Goal: Transaction & Acquisition: Book appointment/travel/reservation

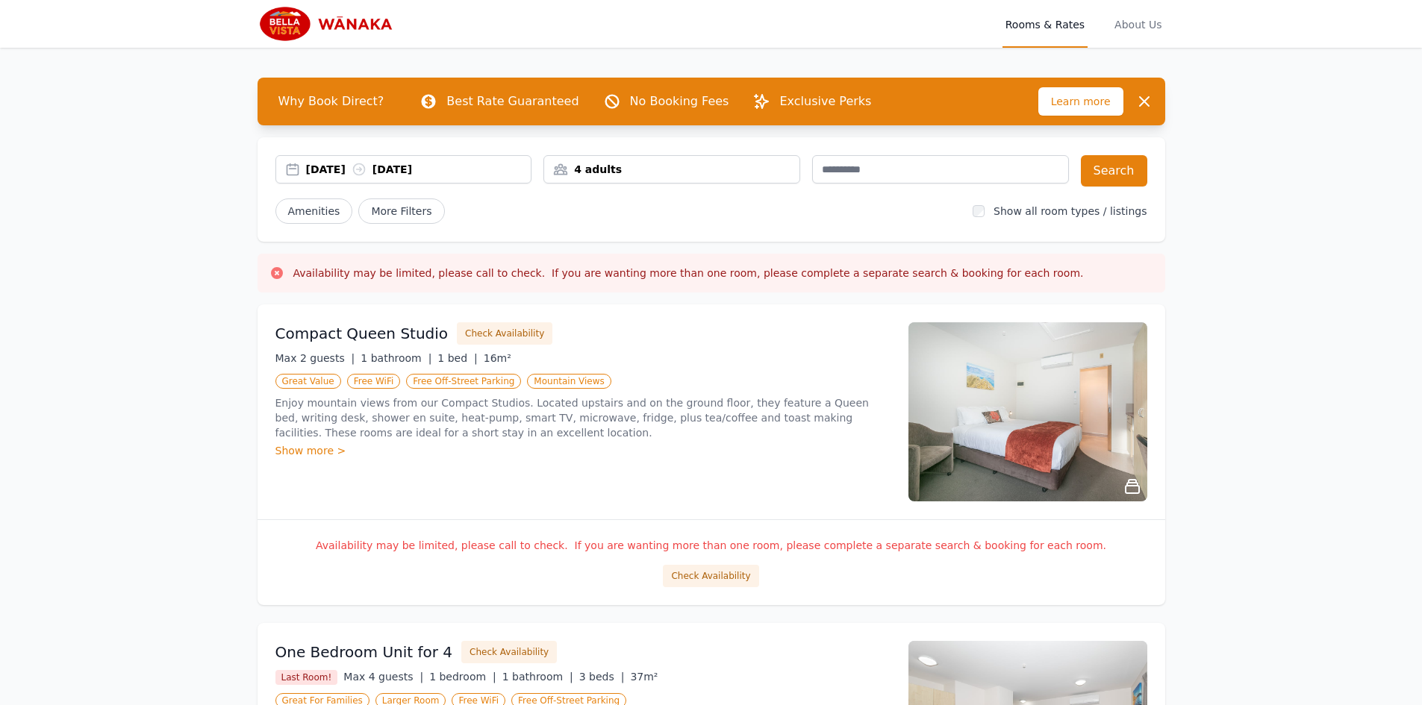
click at [738, 350] on div "Compact Queen Studio Check Availability Max 2 guests | 1 bathroom | 1 bed | 16m…" at bounding box center [582, 411] width 615 height 179
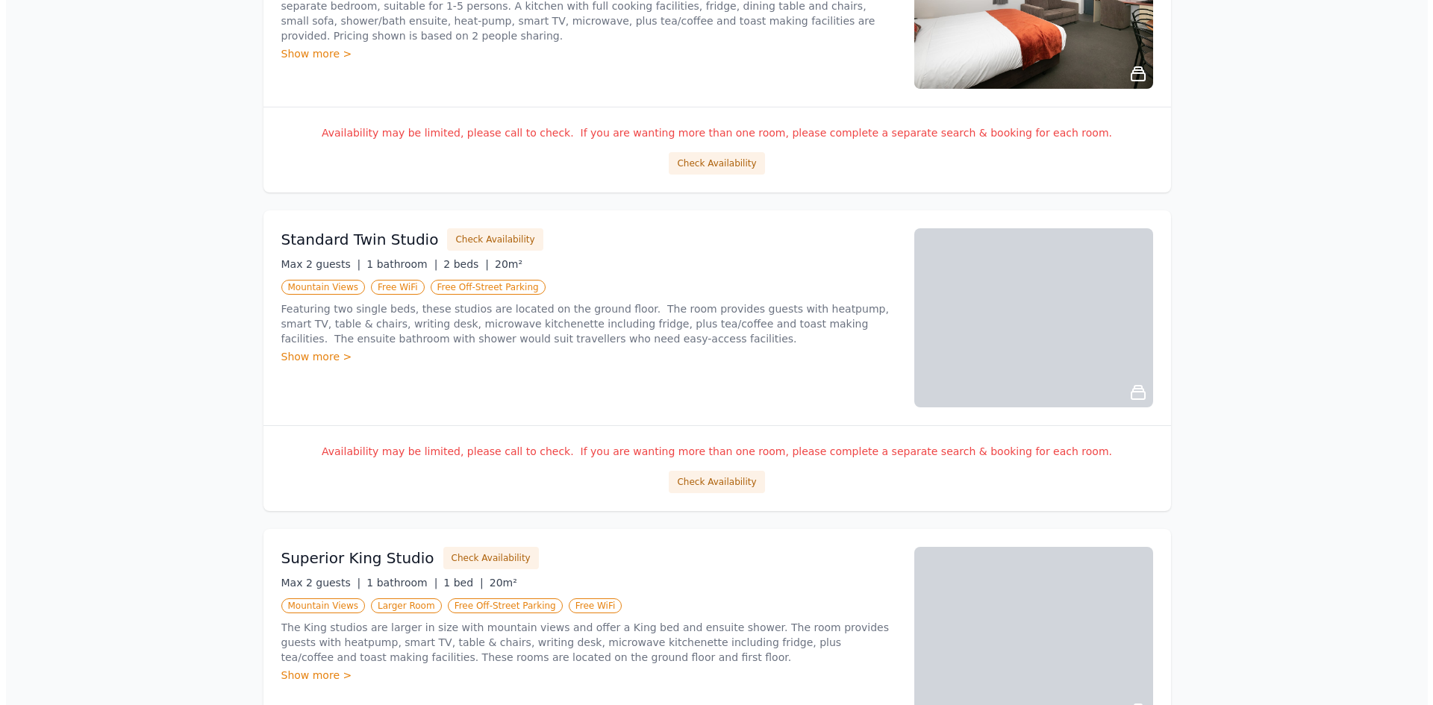
scroll to position [804, 0]
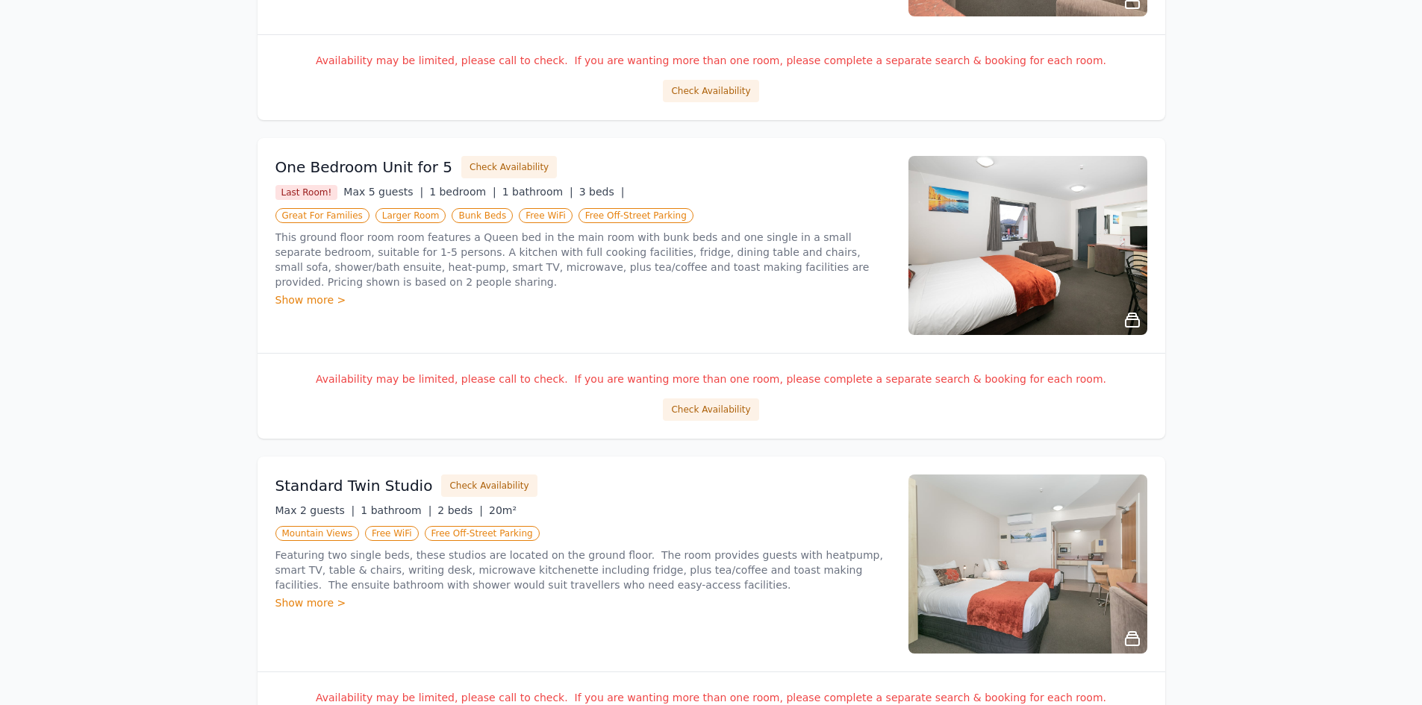
click at [1084, 267] on img at bounding box center [1027, 245] width 239 height 179
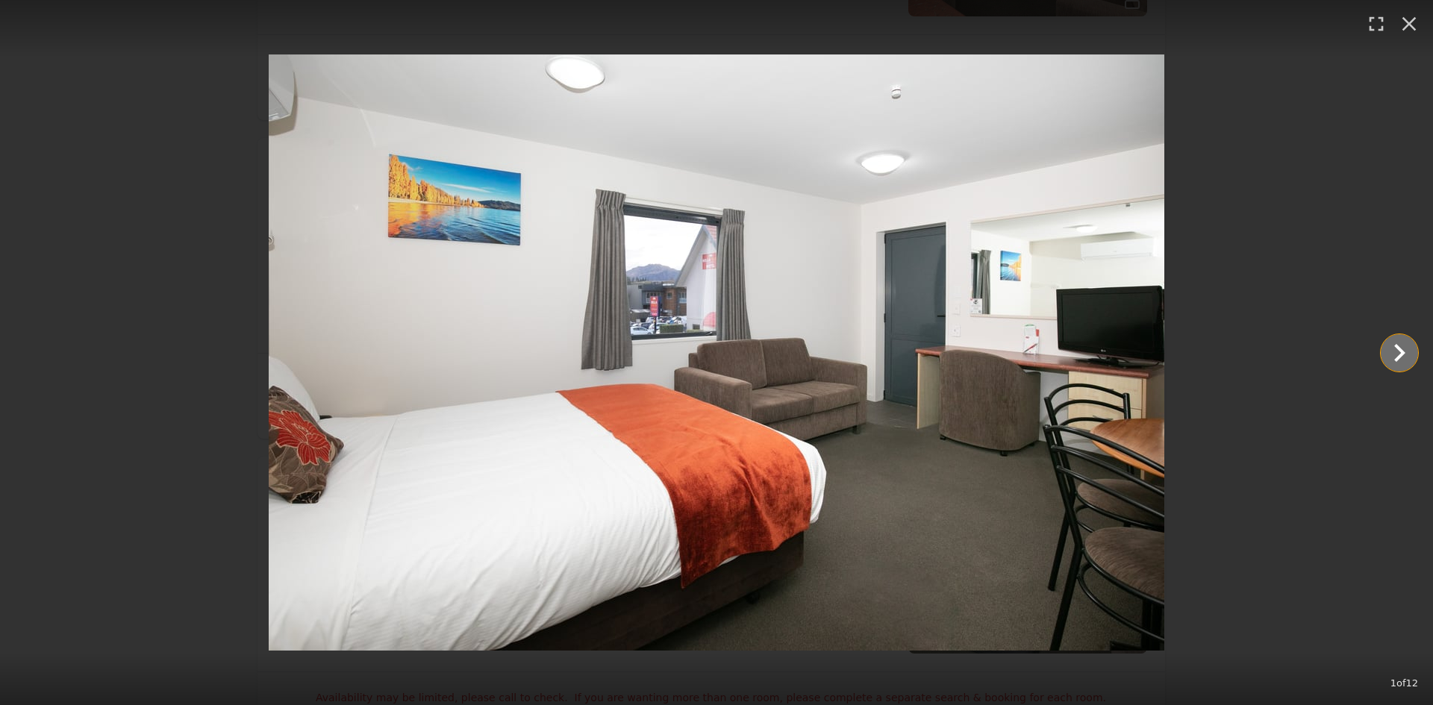
click at [1411, 356] on icon "Show slide 2 of 12" at bounding box center [1400, 353] width 36 height 36
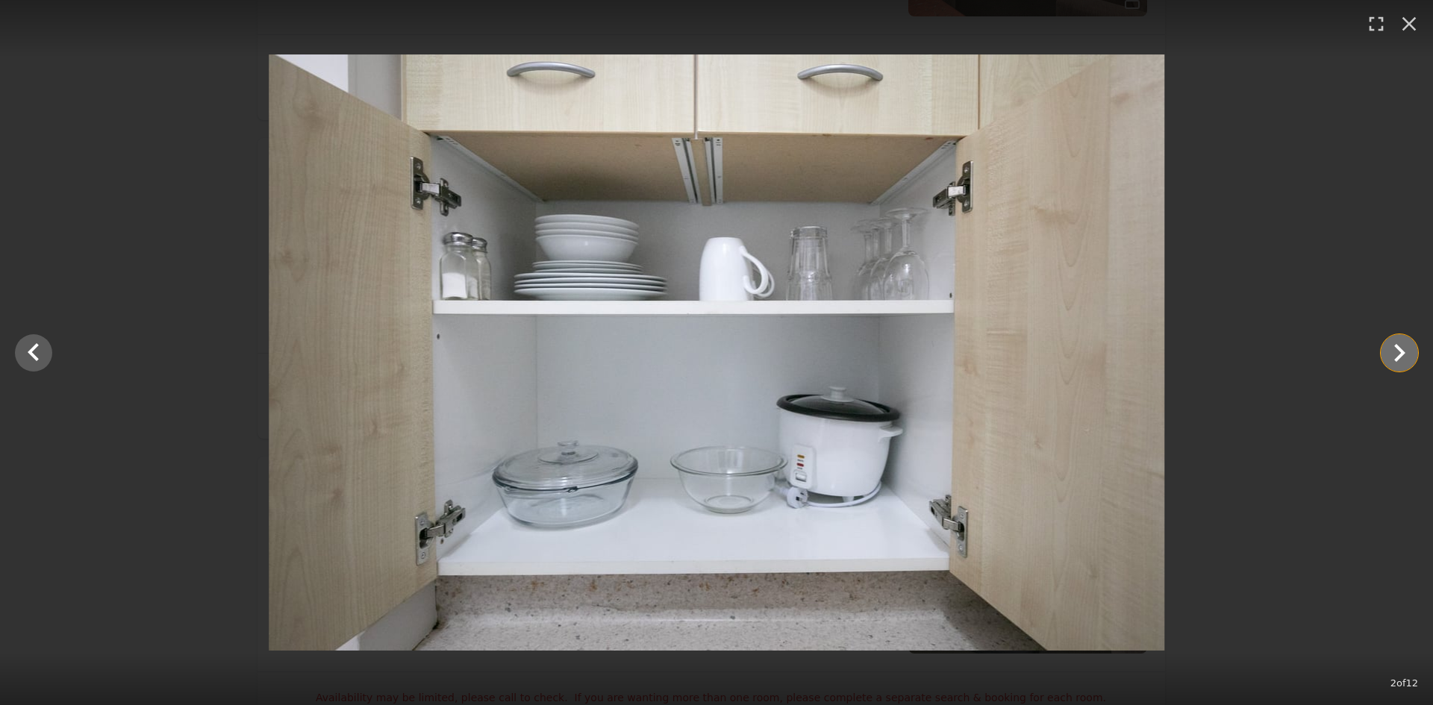
click at [1411, 356] on icon "Show slide 3 of 12" at bounding box center [1400, 353] width 36 height 36
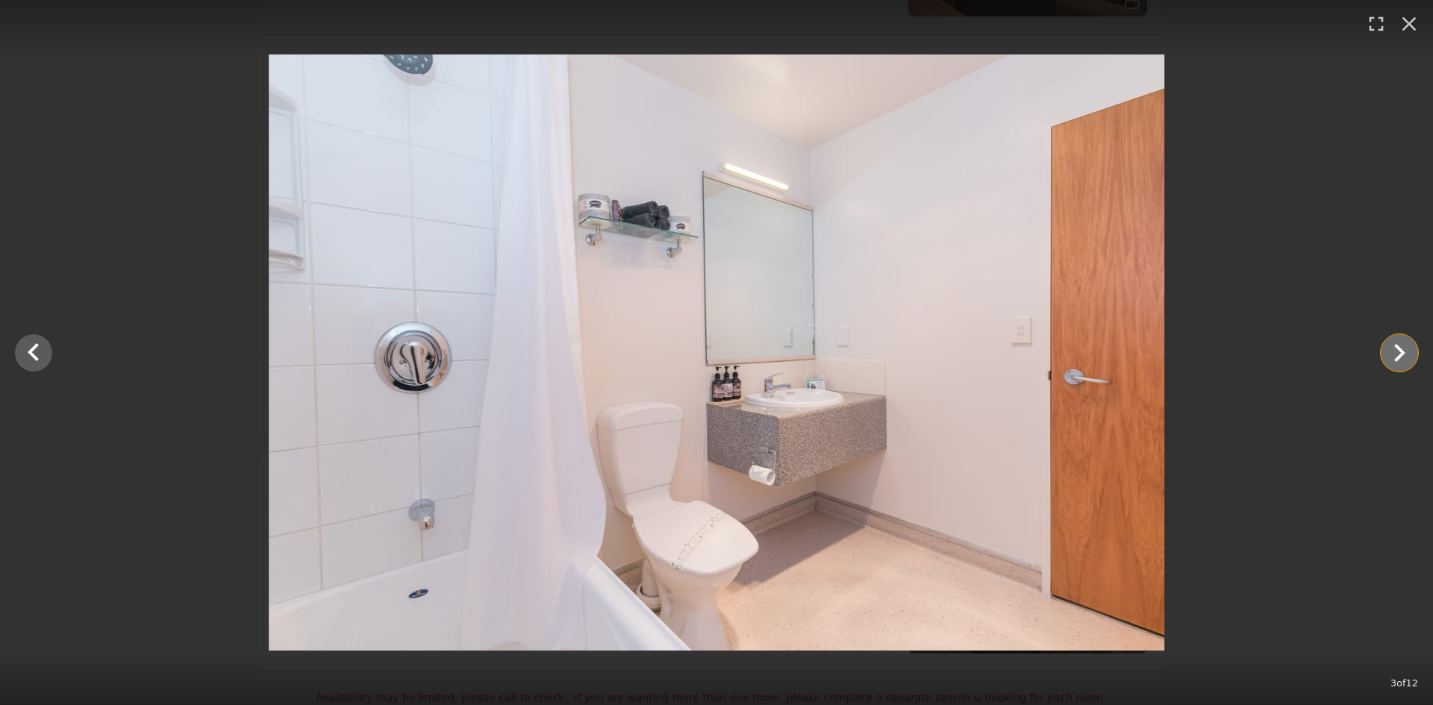
click at [1411, 356] on icon "Show slide 4 of 12" at bounding box center [1400, 353] width 36 height 36
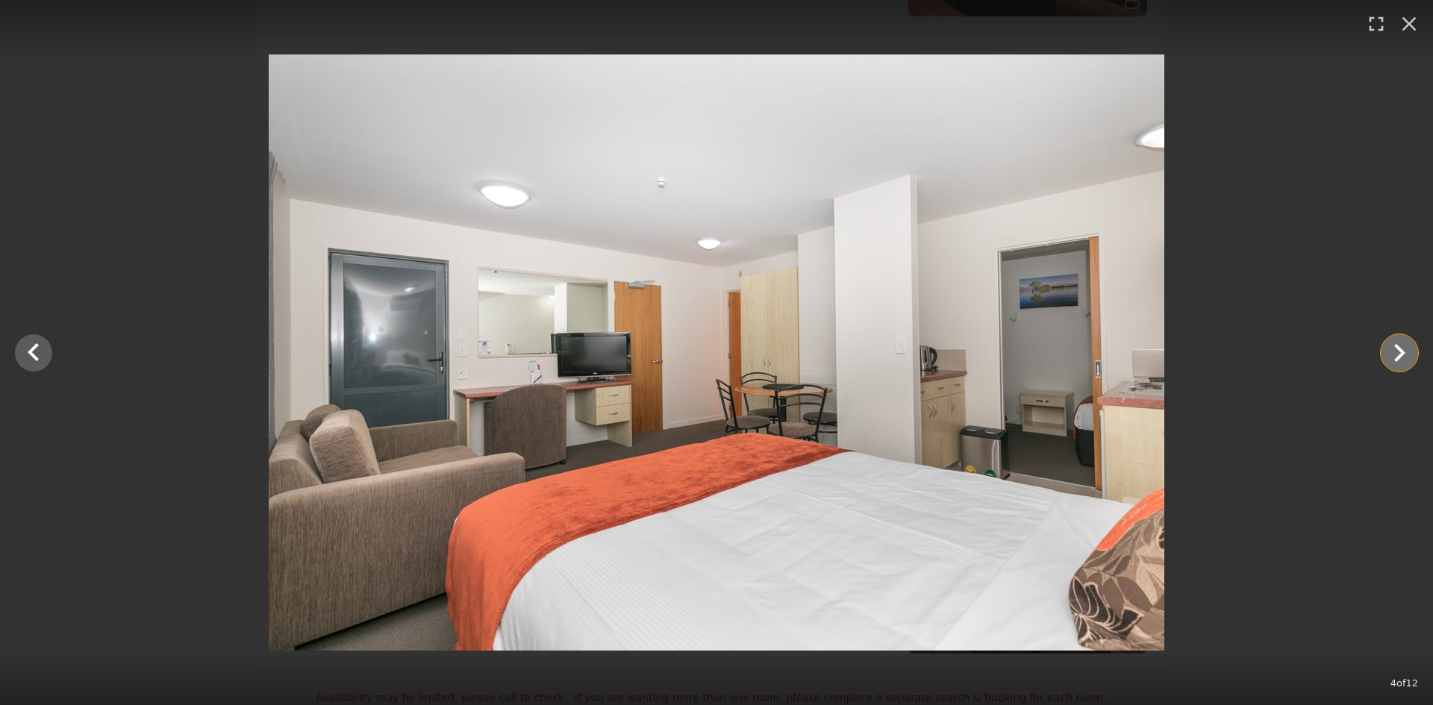
click at [1399, 358] on icon "Show slide 5 of 12" at bounding box center [1399, 353] width 11 height 18
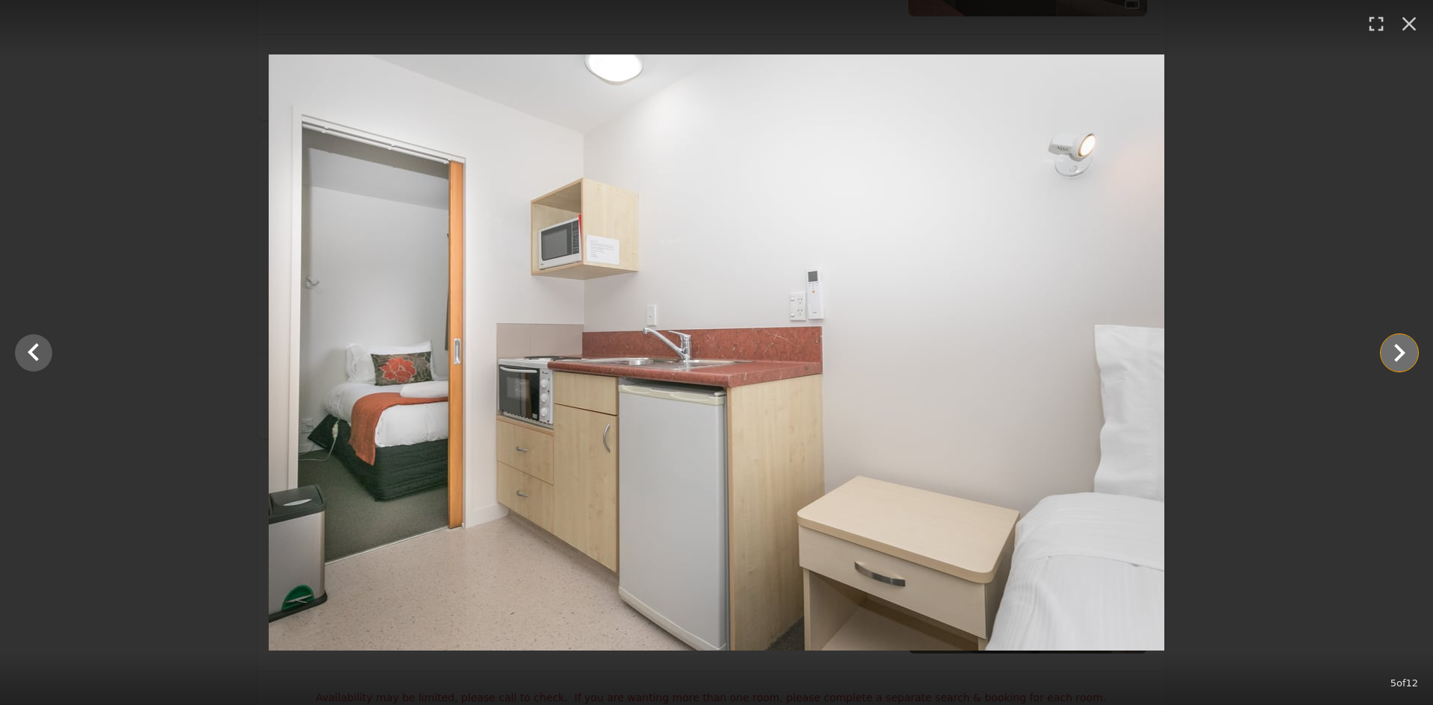
click at [1399, 358] on icon "Show slide 6 of 12" at bounding box center [1399, 353] width 11 height 18
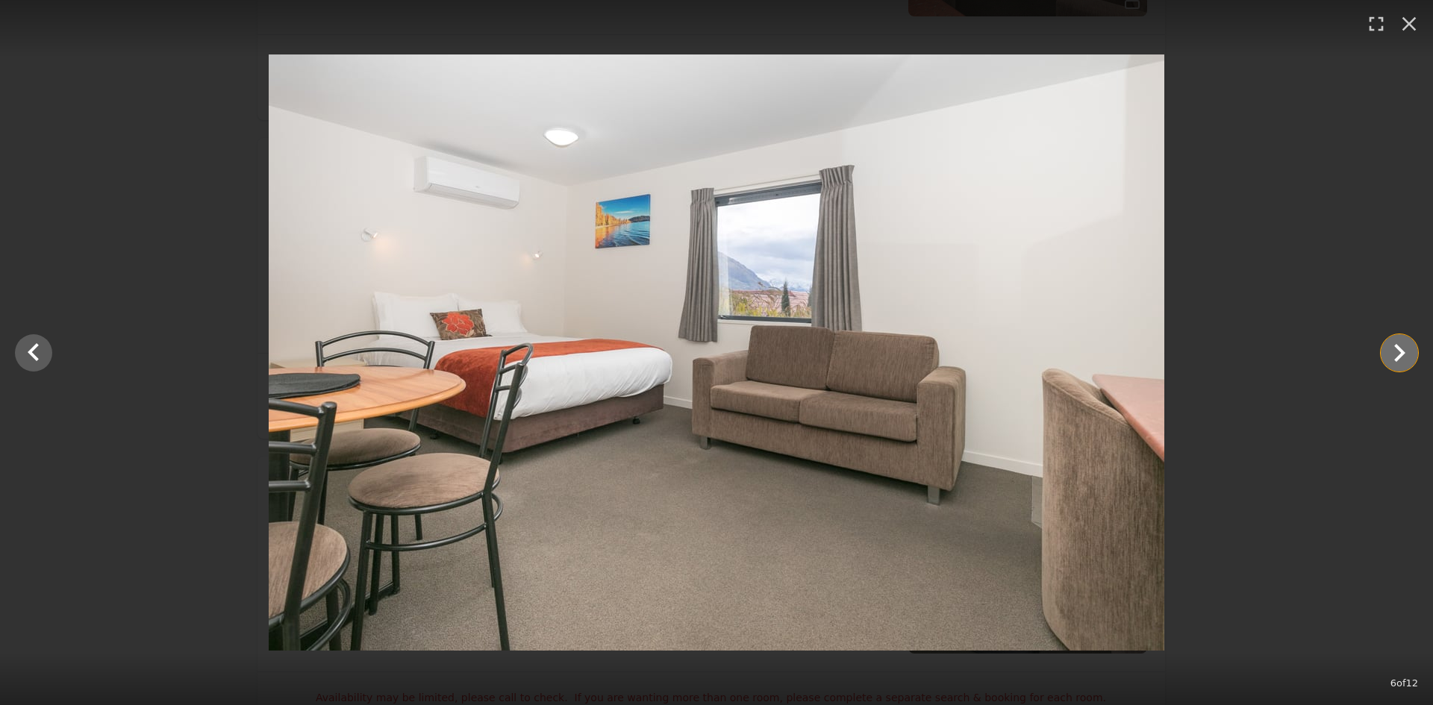
click at [1399, 358] on icon "Show slide 7 of 12" at bounding box center [1399, 353] width 11 height 18
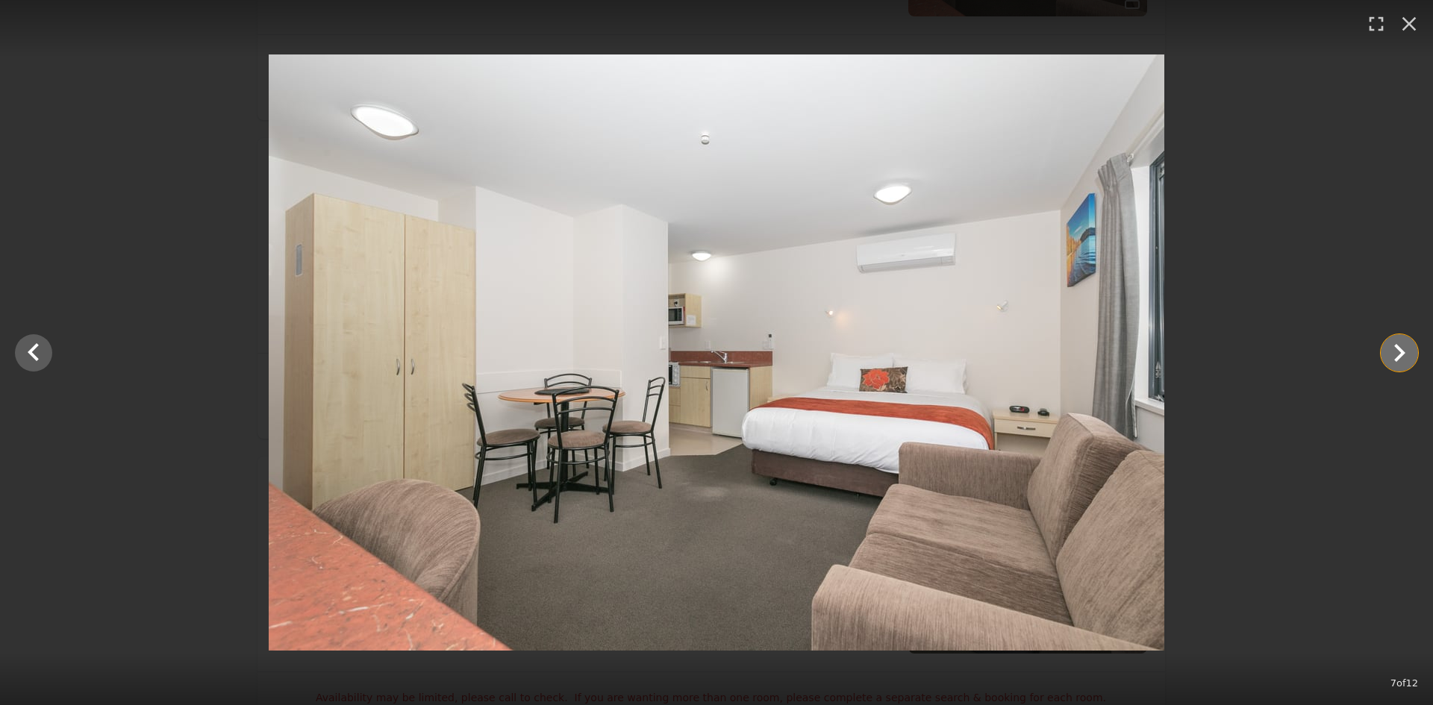
click at [1399, 358] on icon "Show slide 8 of 12" at bounding box center [1399, 353] width 11 height 18
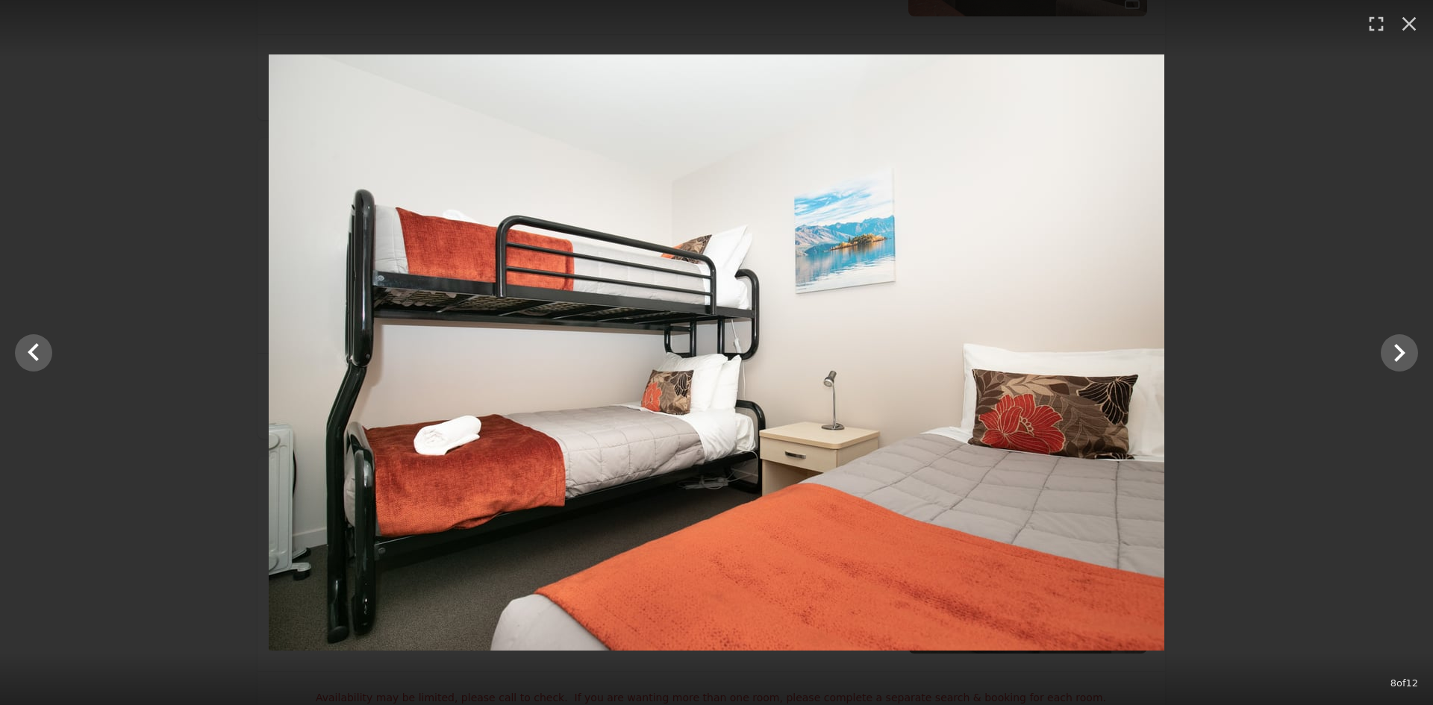
click at [1270, 153] on div at bounding box center [716, 352] width 1433 height 596
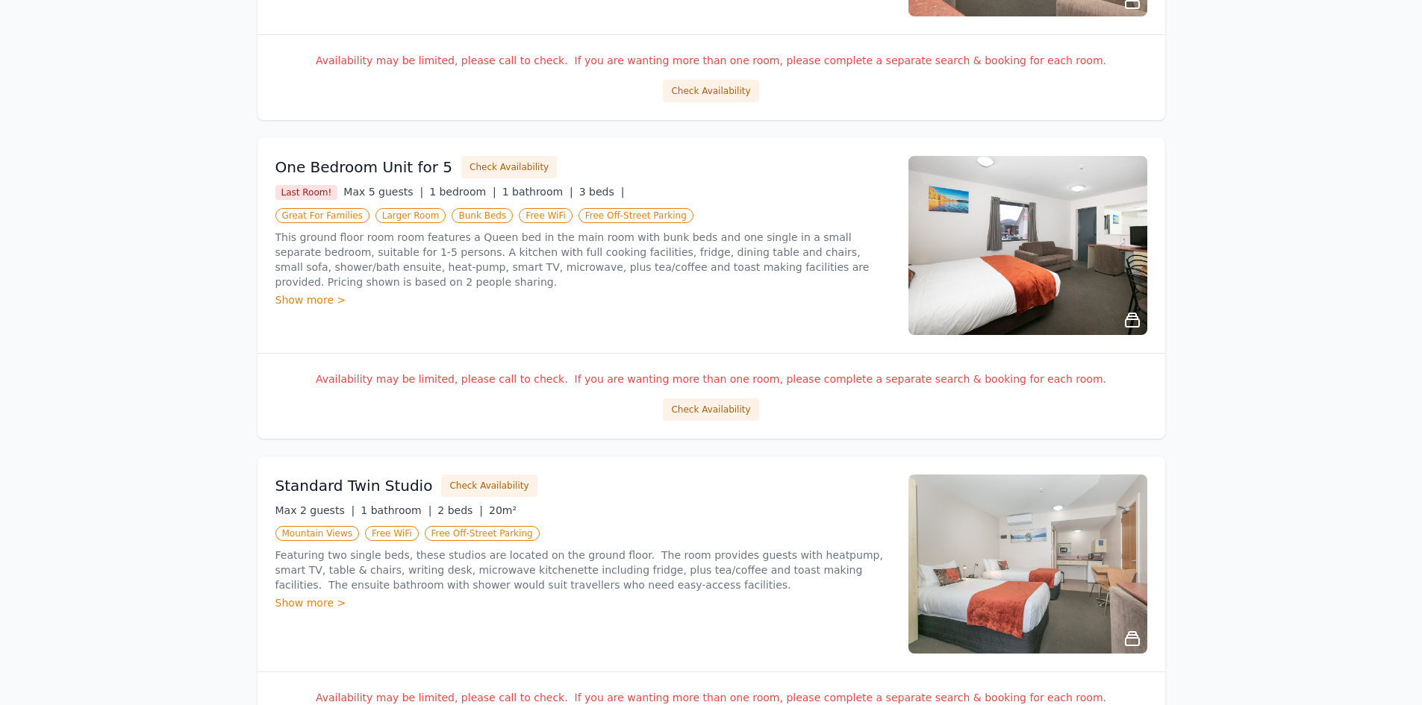
drag, startPoint x: 1300, startPoint y: 213, endPoint x: 1276, endPoint y: 157, distance: 61.3
click at [1276, 157] on div "Open main menu Rooms & Rates About Us Why Book Direct? Best Rate Guaranteed No …" at bounding box center [711, 362] width 1422 height 2333
click at [502, 263] on p "This ground floor room room features a Queen bed in the main room with bunk bed…" at bounding box center [582, 260] width 615 height 60
drag, startPoint x: 502, startPoint y: 263, endPoint x: 446, endPoint y: 269, distance: 56.3
click at [446, 269] on p "This ground floor room room features a Queen bed in the main room with bunk bed…" at bounding box center [582, 260] width 615 height 60
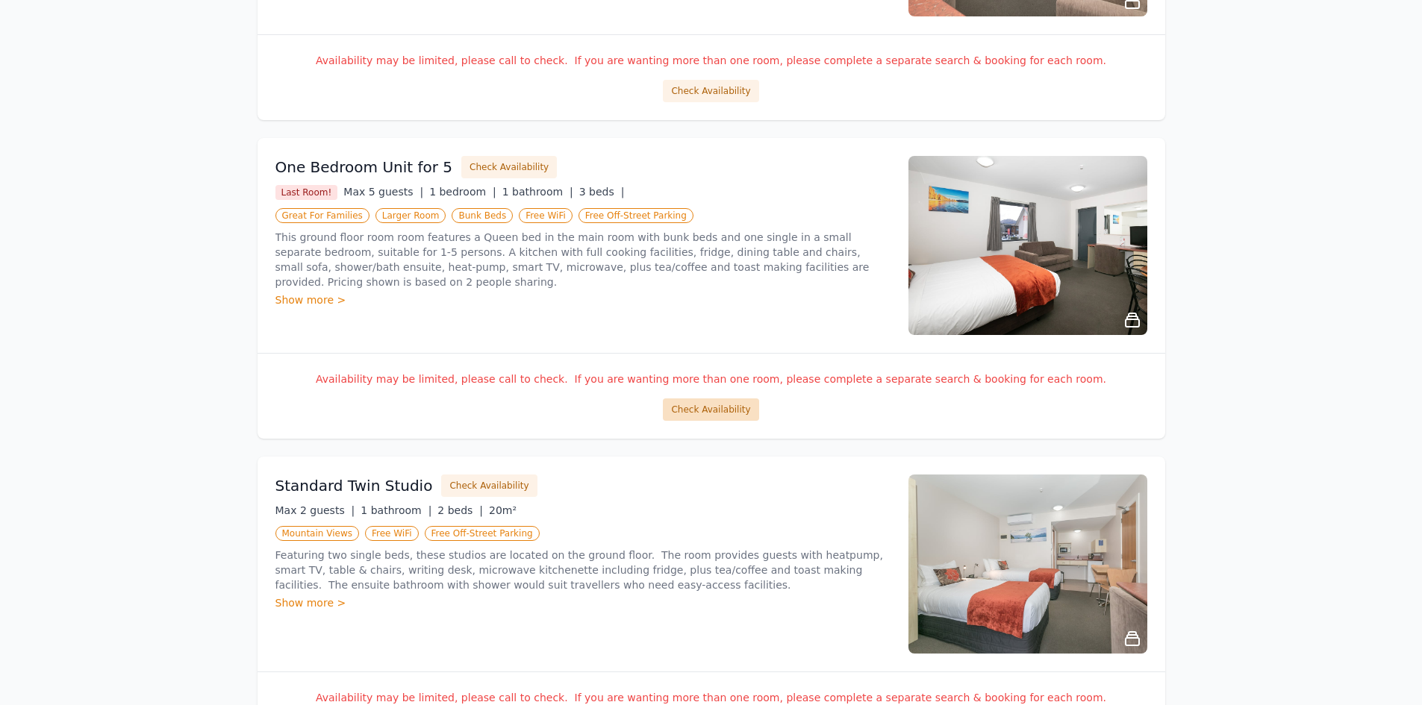
click at [702, 419] on button "Check Availability" at bounding box center [711, 410] width 96 height 22
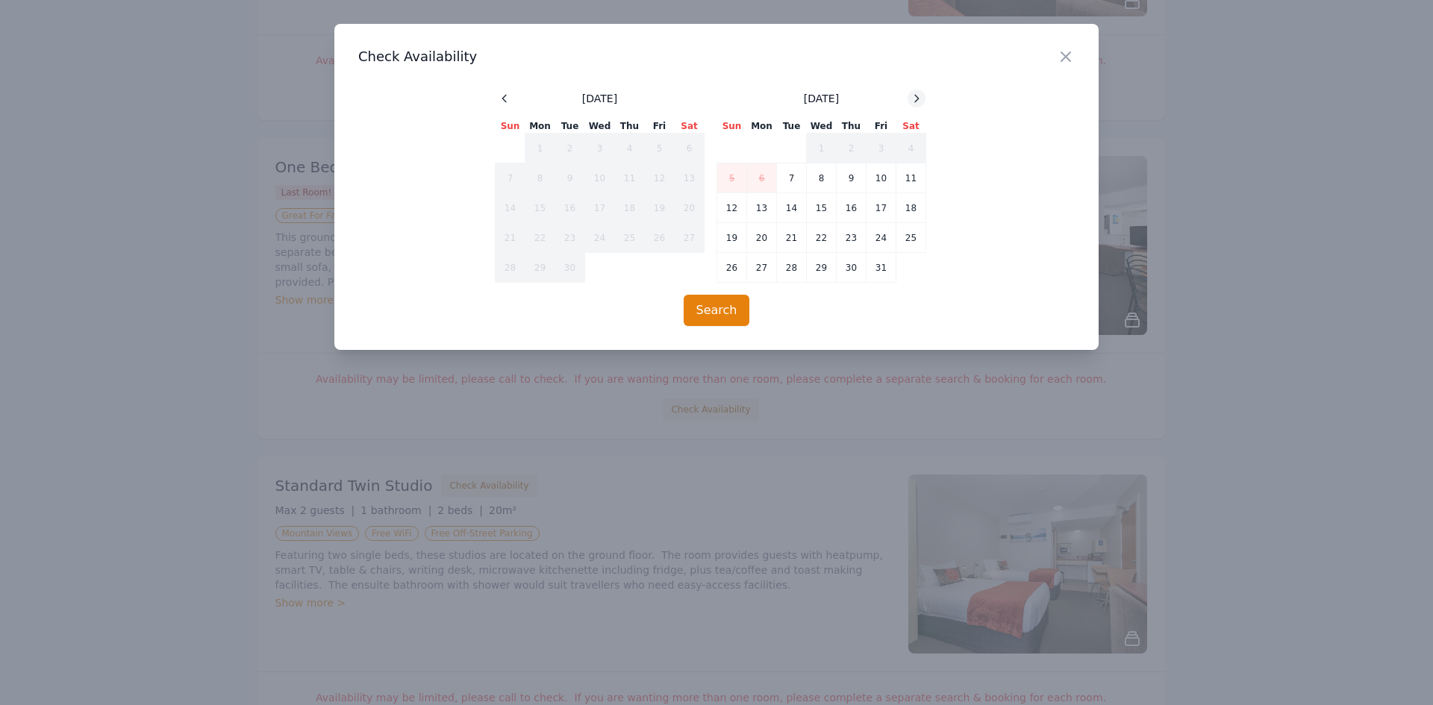
click at [912, 99] on icon at bounding box center [917, 99] width 12 height 12
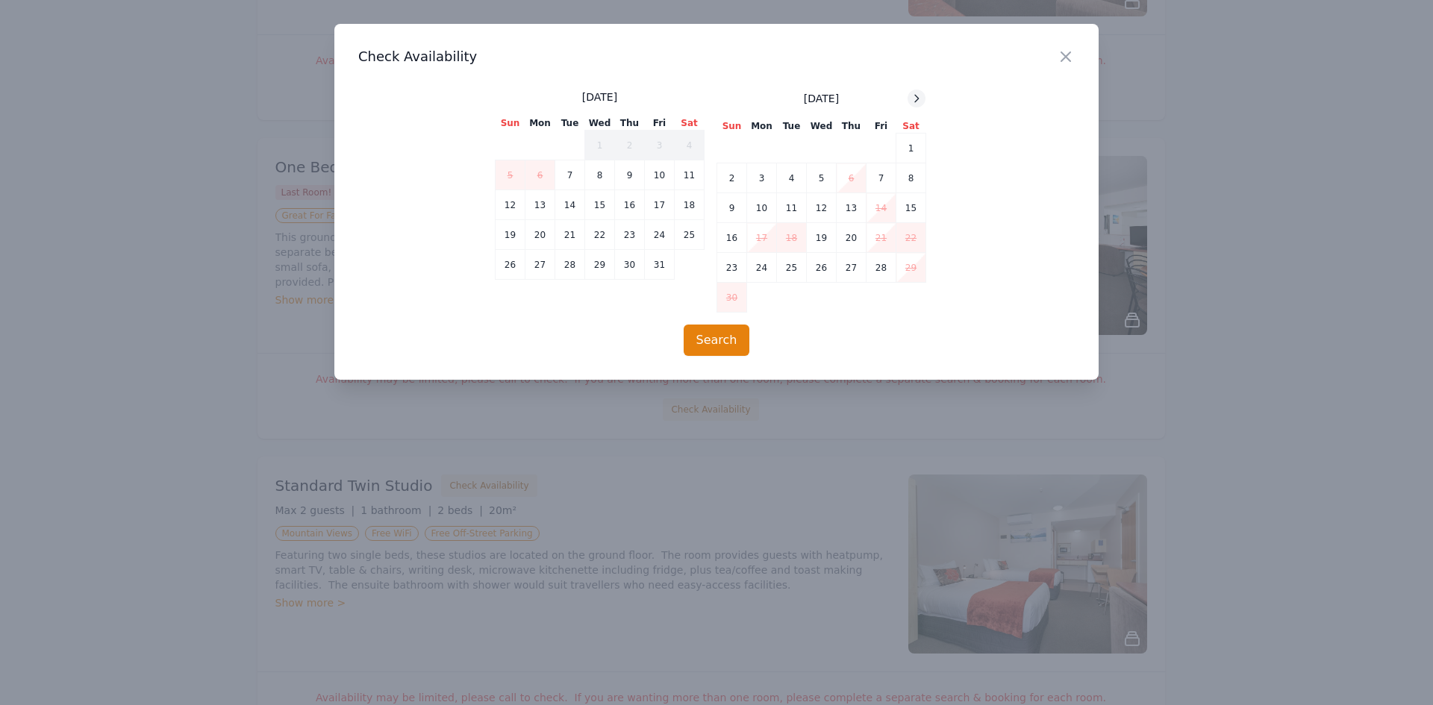
click at [912, 99] on icon at bounding box center [917, 99] width 12 height 12
click at [785, 276] on td "30" at bounding box center [792, 268] width 30 height 30
click at [819, 271] on td "31" at bounding box center [822, 268] width 30 height 30
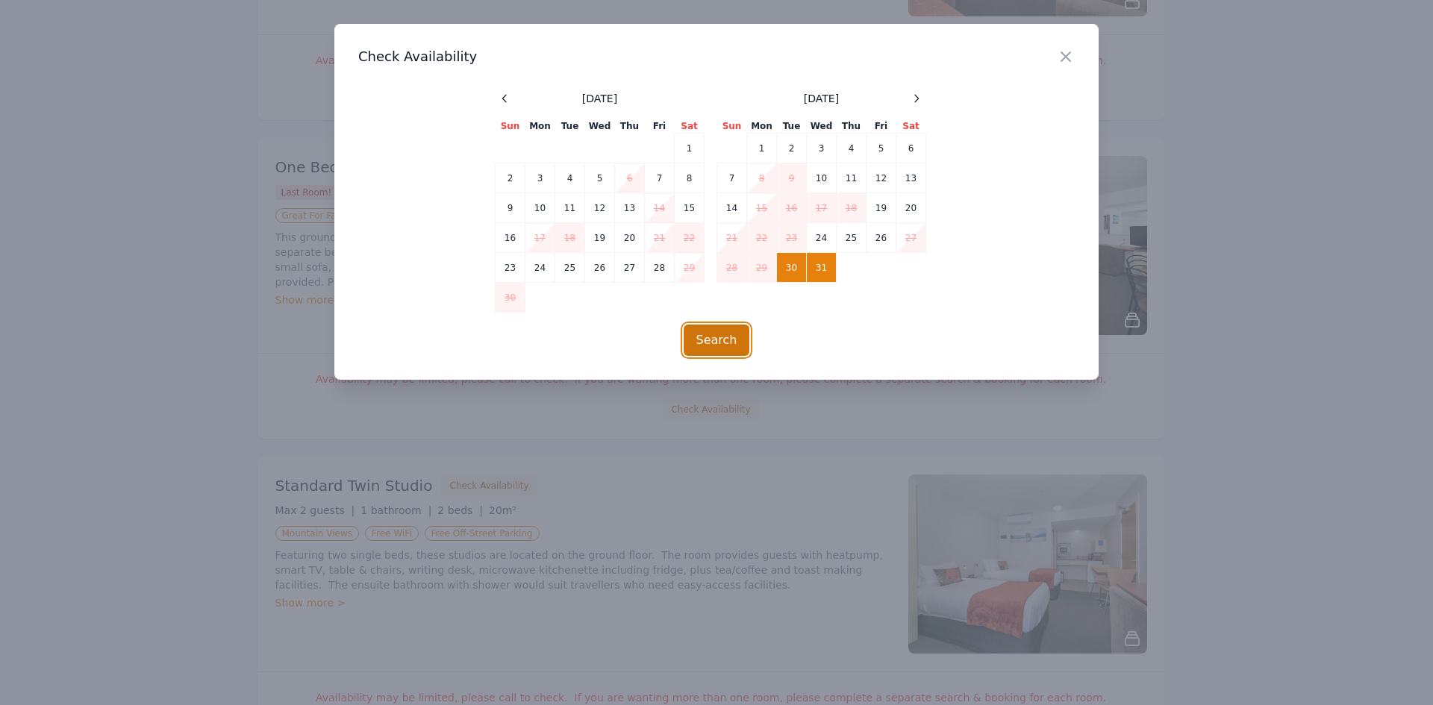
click at [716, 343] on button "Search" at bounding box center [717, 340] width 66 height 31
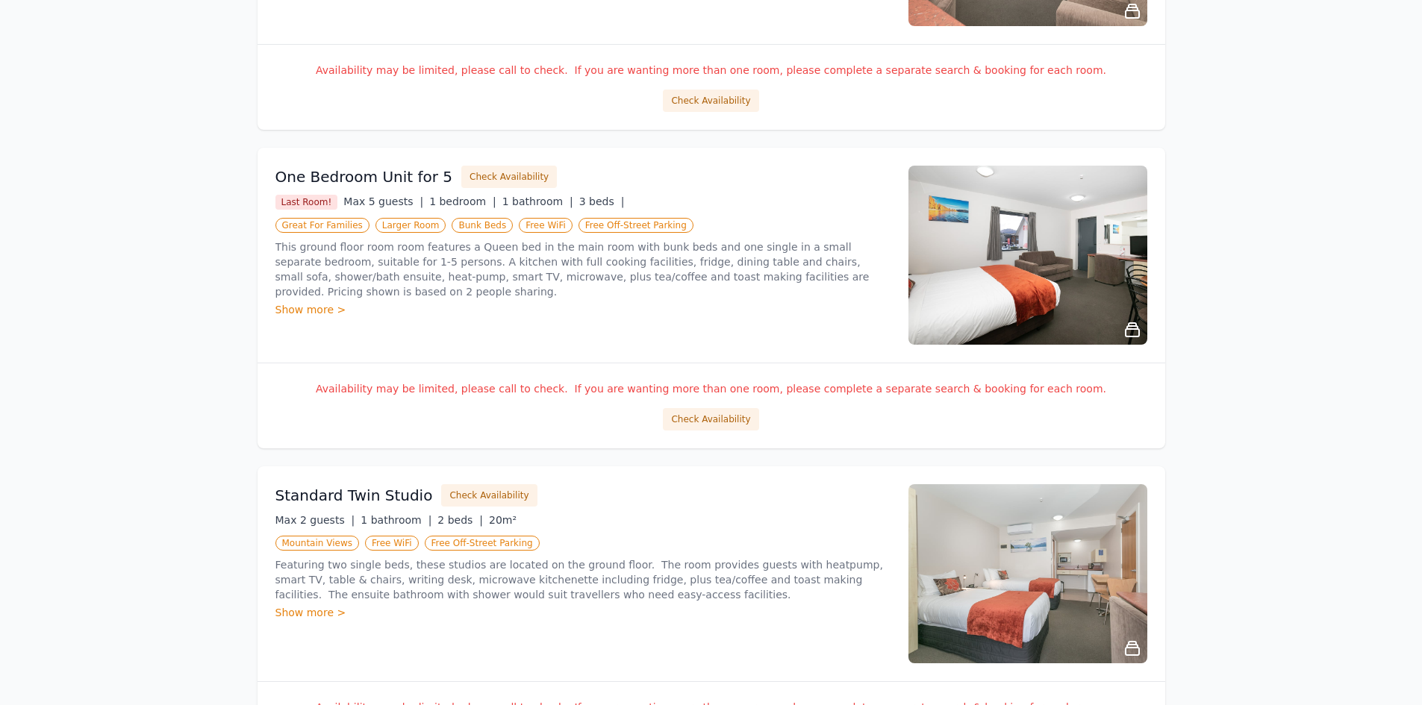
scroll to position [821, 0]
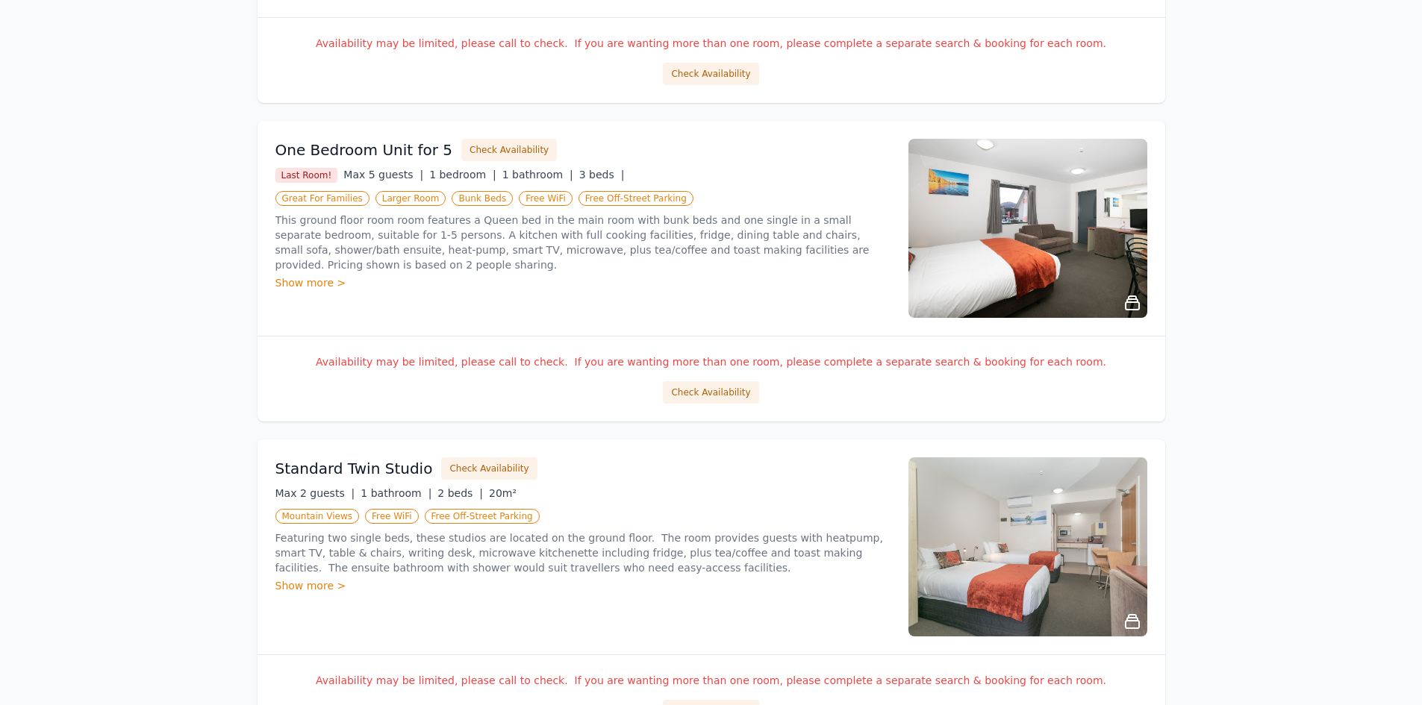
click at [299, 275] on div "Show more >" at bounding box center [582, 282] width 615 height 15
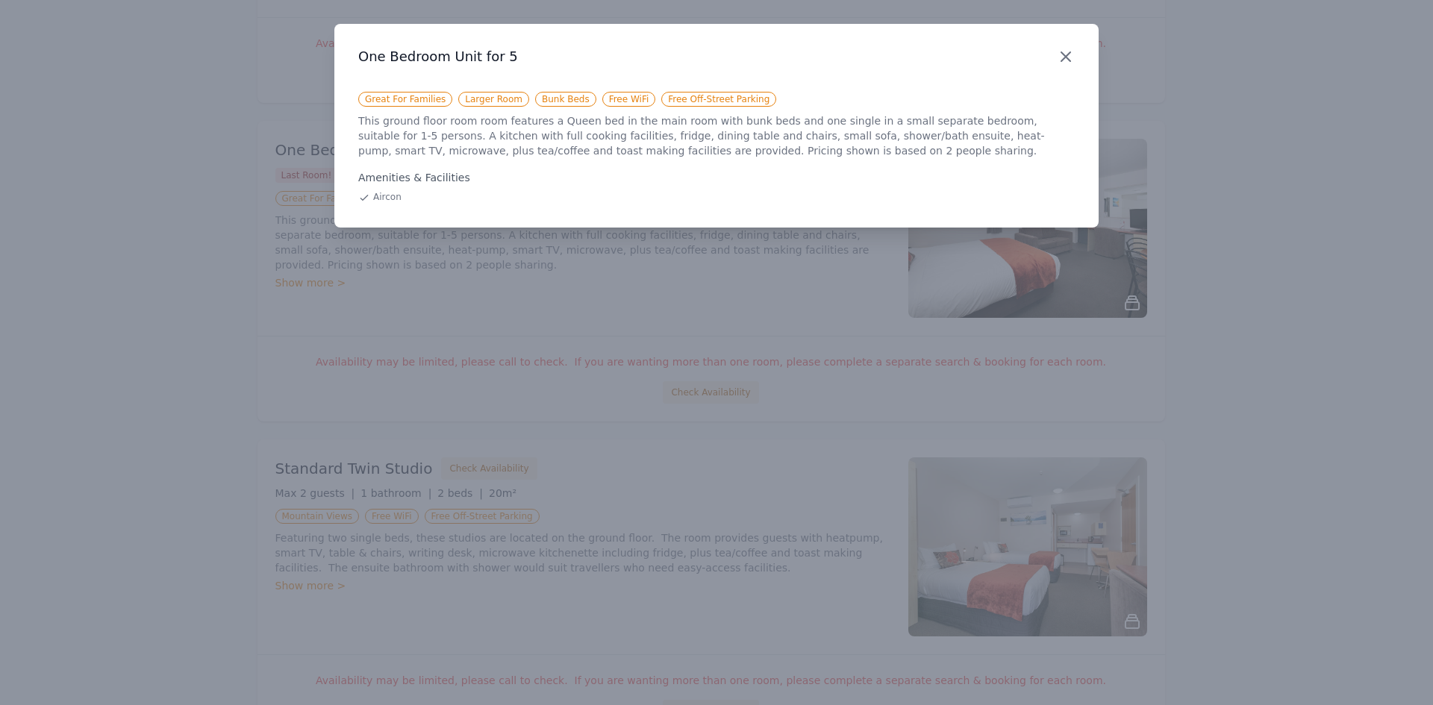
click at [1073, 55] on icon "button" at bounding box center [1066, 57] width 18 height 18
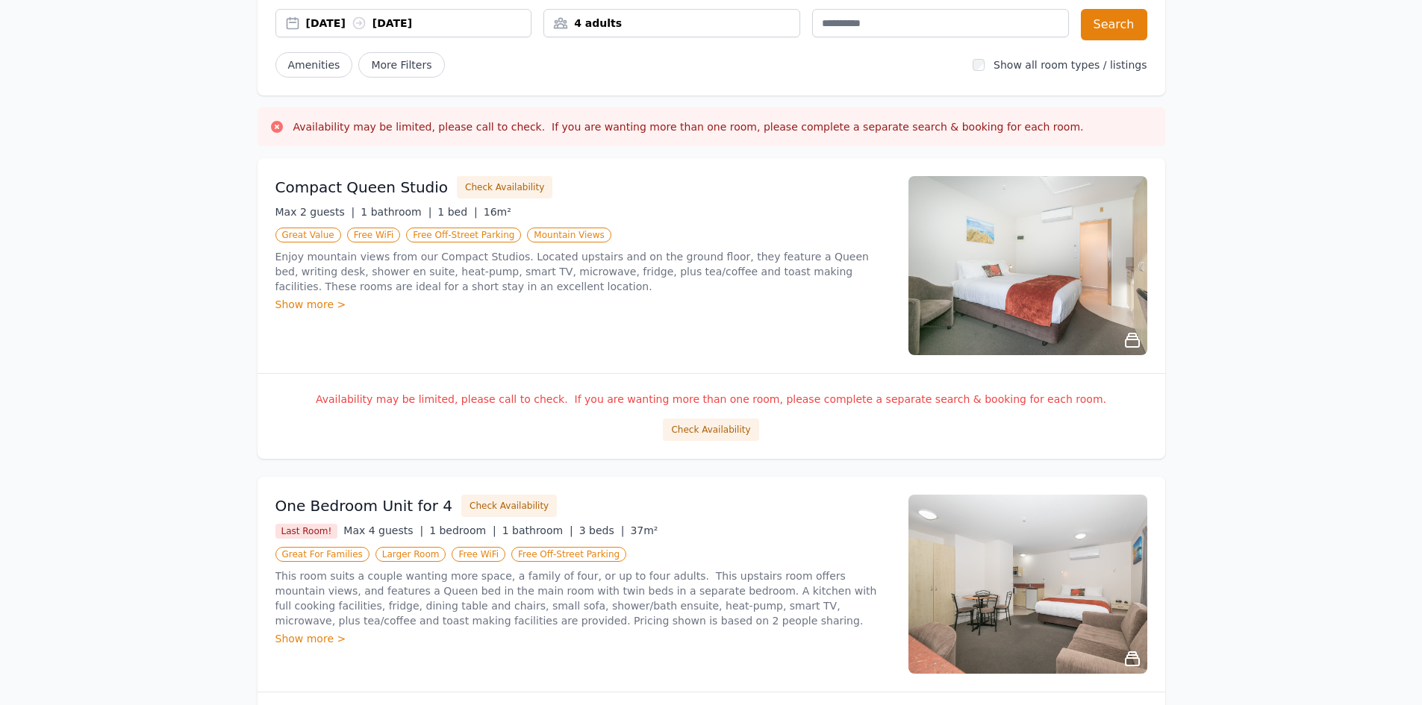
scroll to position [0, 0]
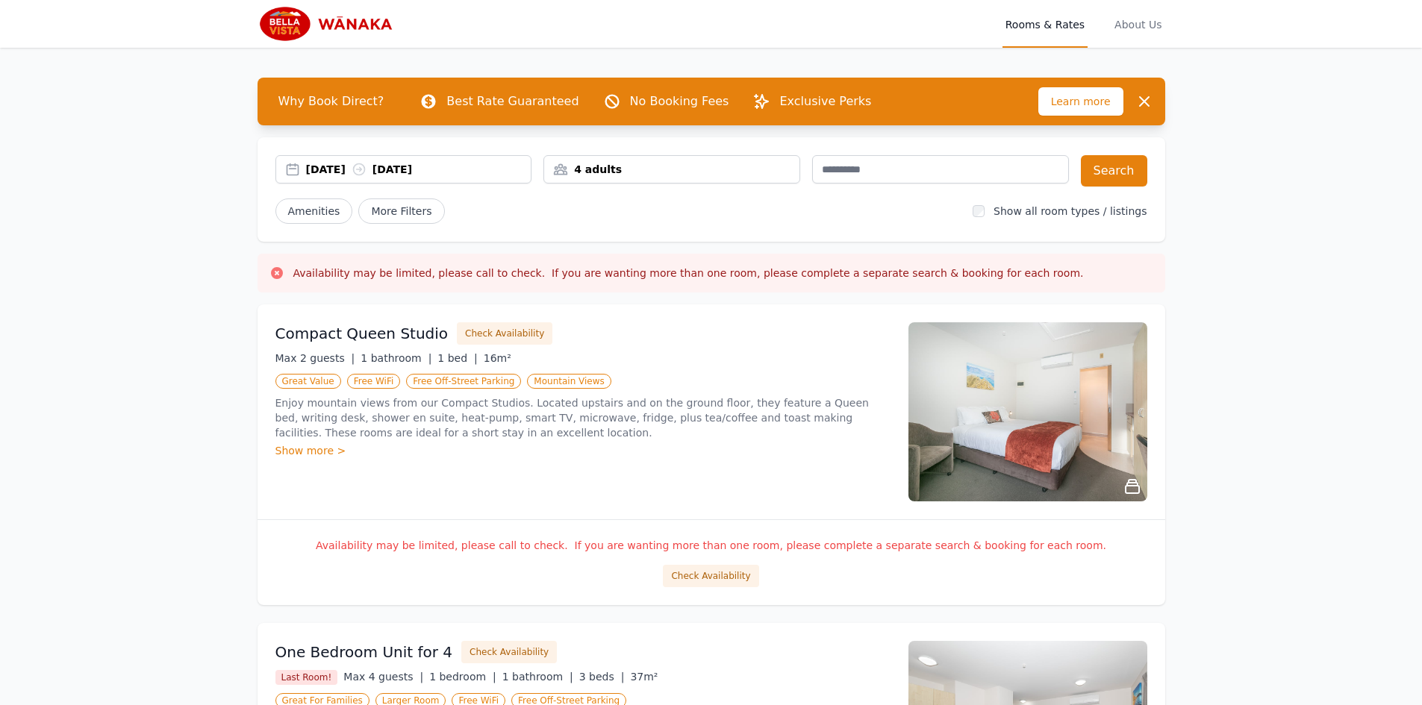
click at [494, 102] on p "Best Rate Guaranteed" at bounding box center [512, 102] width 132 height 18
drag, startPoint x: 490, startPoint y: 102, endPoint x: 471, endPoint y: 102, distance: 19.4
click at [471, 102] on p "Best Rate Guaranteed" at bounding box center [512, 102] width 132 height 18
click at [644, 96] on p "No Booking Fees" at bounding box center [679, 102] width 99 height 18
click at [750, 92] on div "Why Book Direct? Best Rate Guaranteed No Booking Fees Exclusive Perks" at bounding box center [652, 102] width 772 height 30
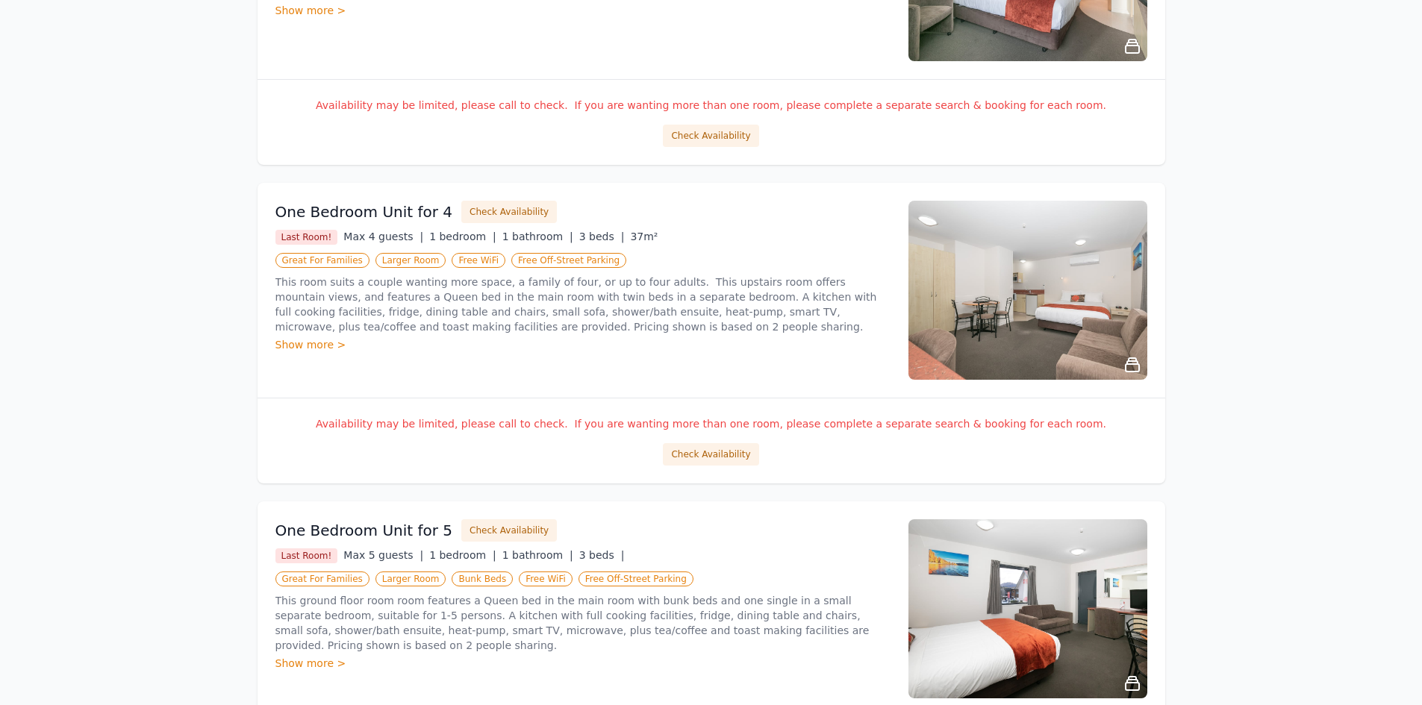
scroll to position [672, 0]
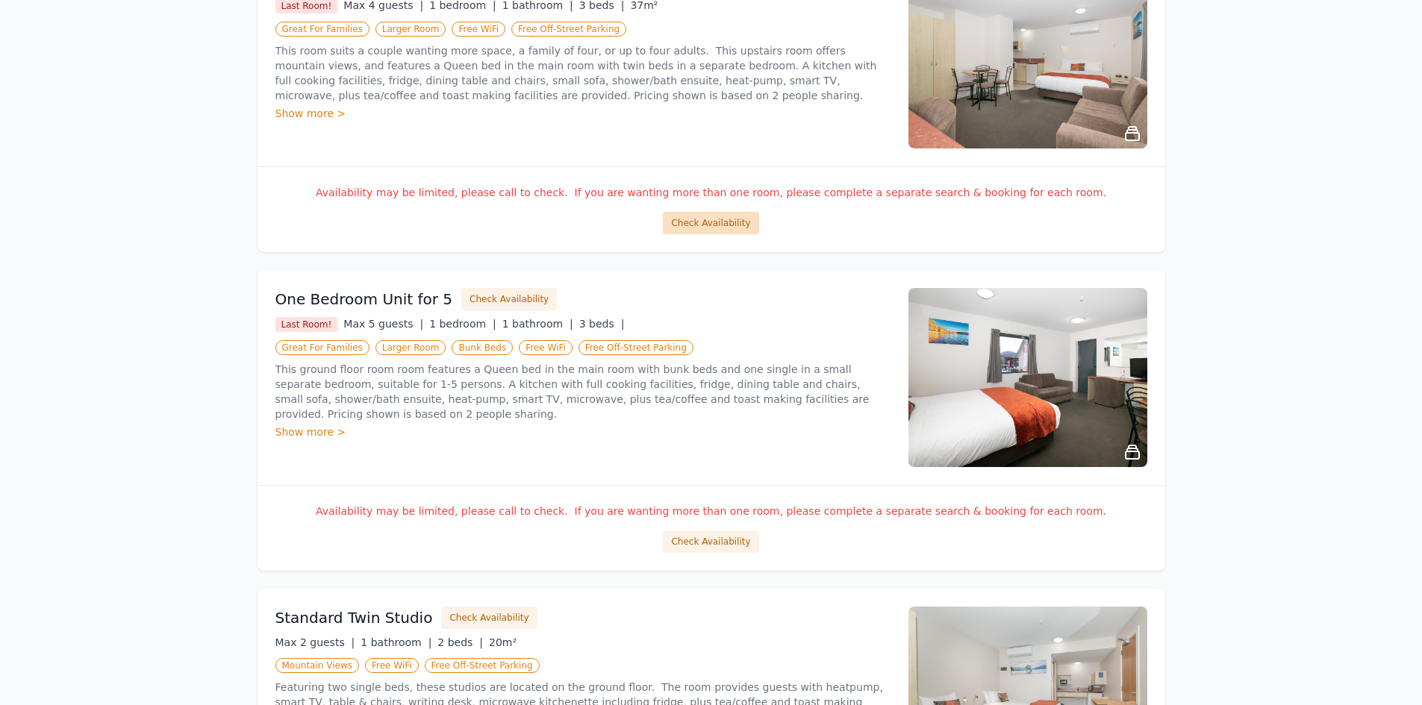
click at [720, 222] on button "Check Availability" at bounding box center [711, 223] width 96 height 22
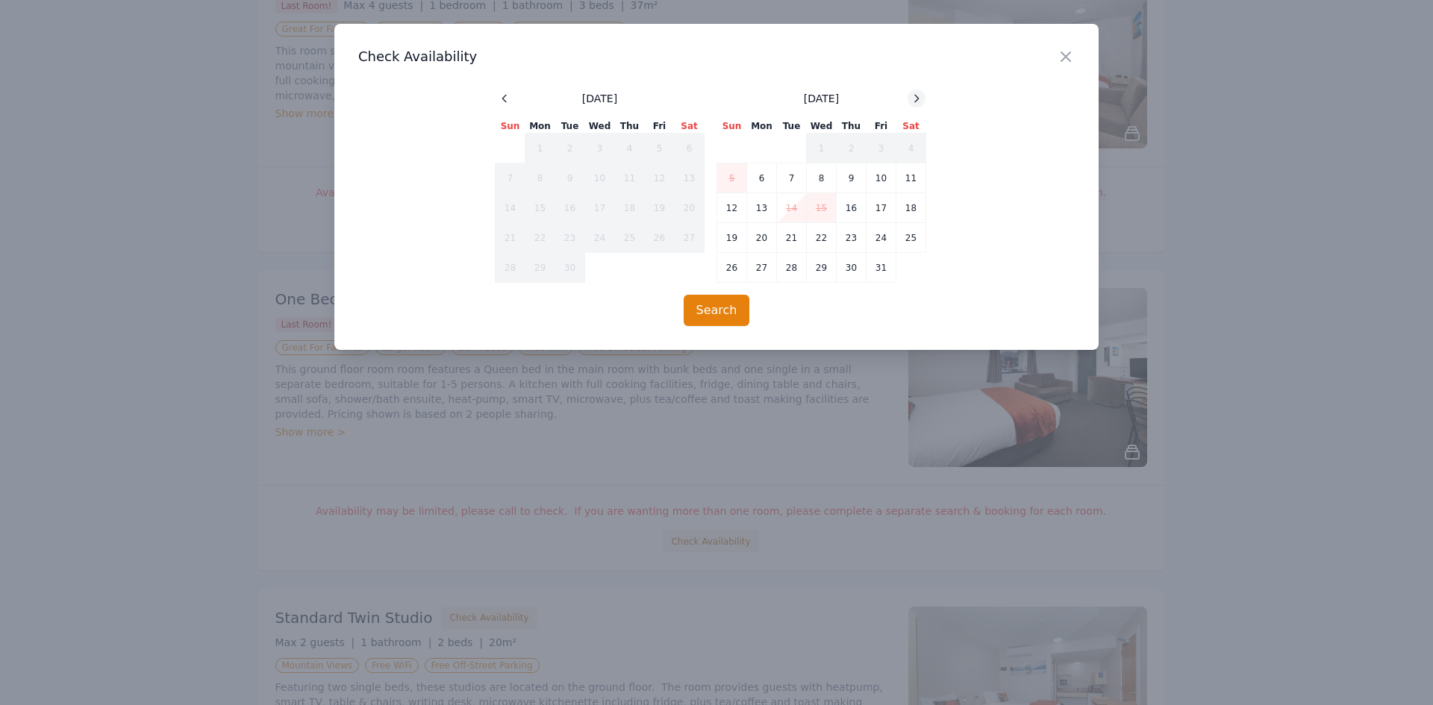
click at [915, 98] on icon at bounding box center [917, 99] width 12 height 12
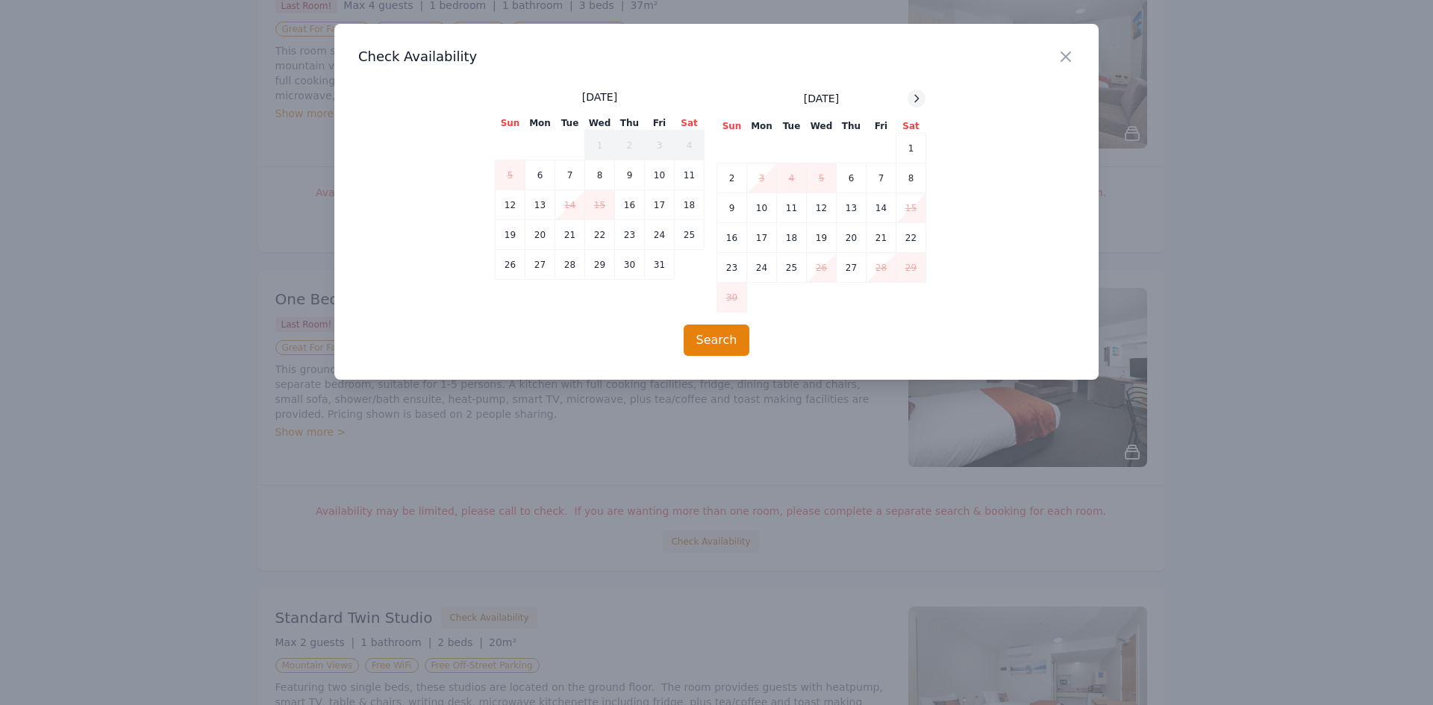
click at [916, 98] on icon at bounding box center [917, 99] width 12 height 12
click at [1066, 57] on icon "button" at bounding box center [1065, 56] width 9 height 9
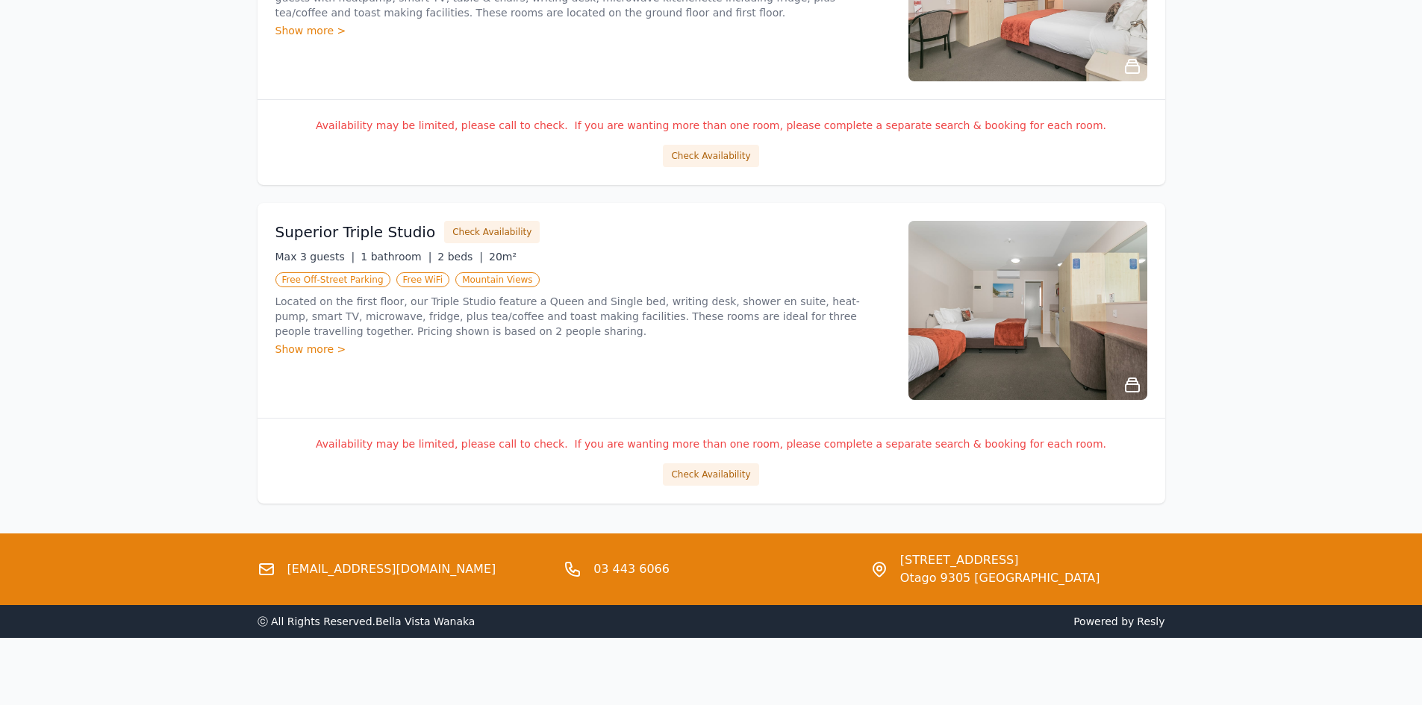
scroll to position [1700, 0]
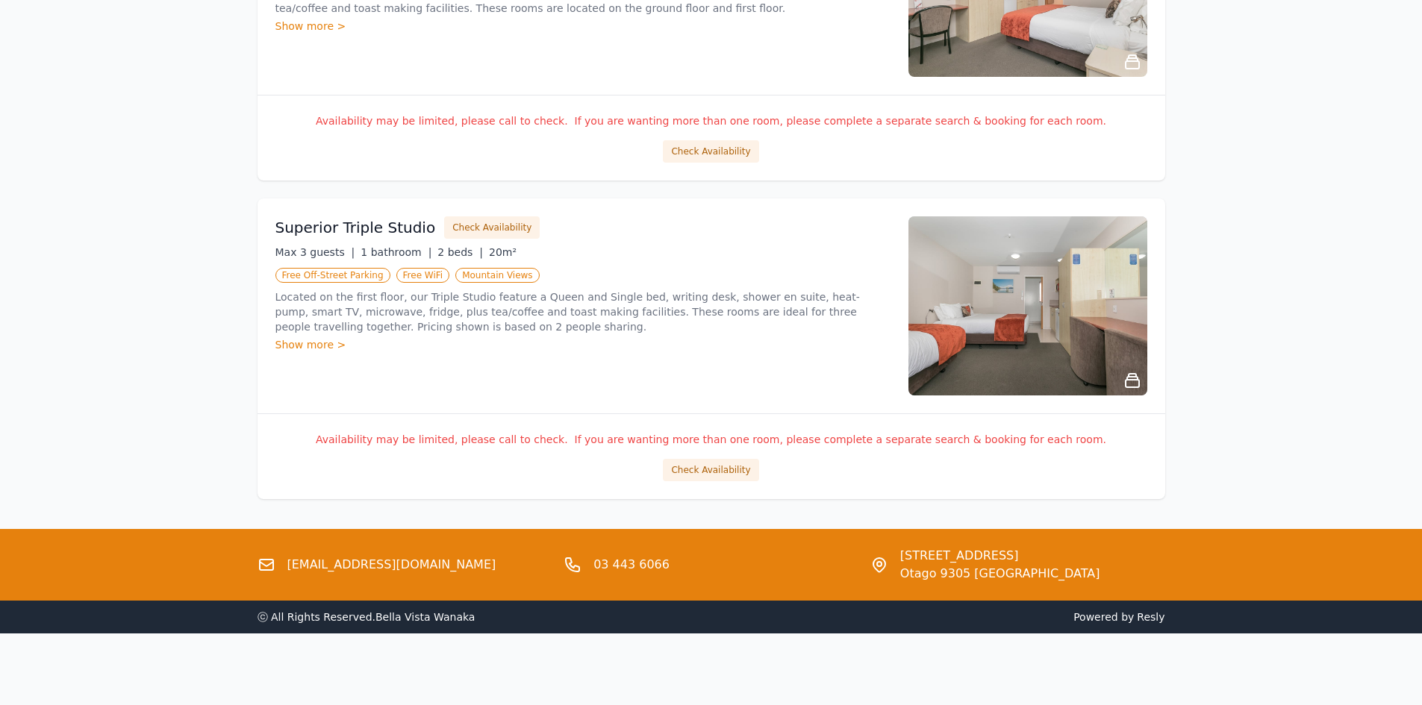
drag, startPoint x: 518, startPoint y: 404, endPoint x: 362, endPoint y: 511, distance: 189.4
click at [649, 399] on div "Superior Triple Studio Check Availability Max 3 guests | 1 bathroom | 2 beds | …" at bounding box center [712, 306] width 908 height 215
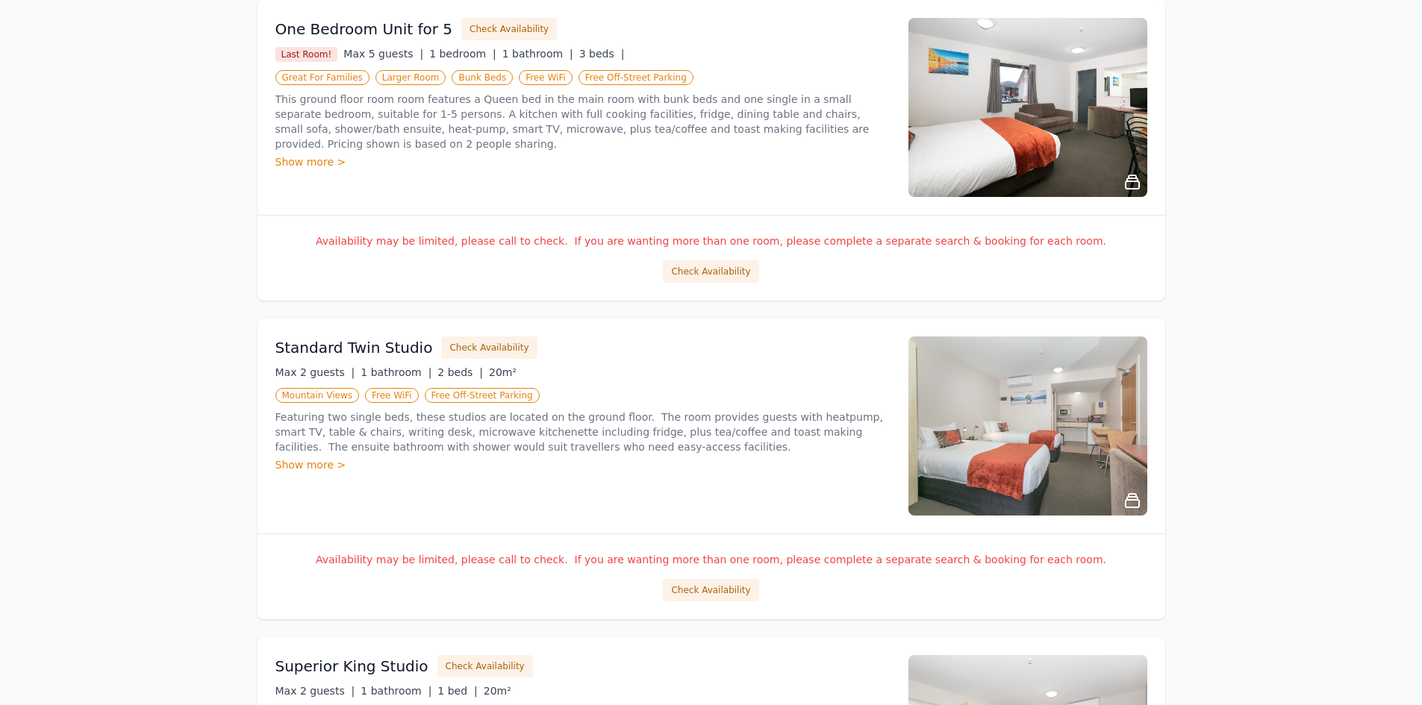
scroll to position [729, 0]
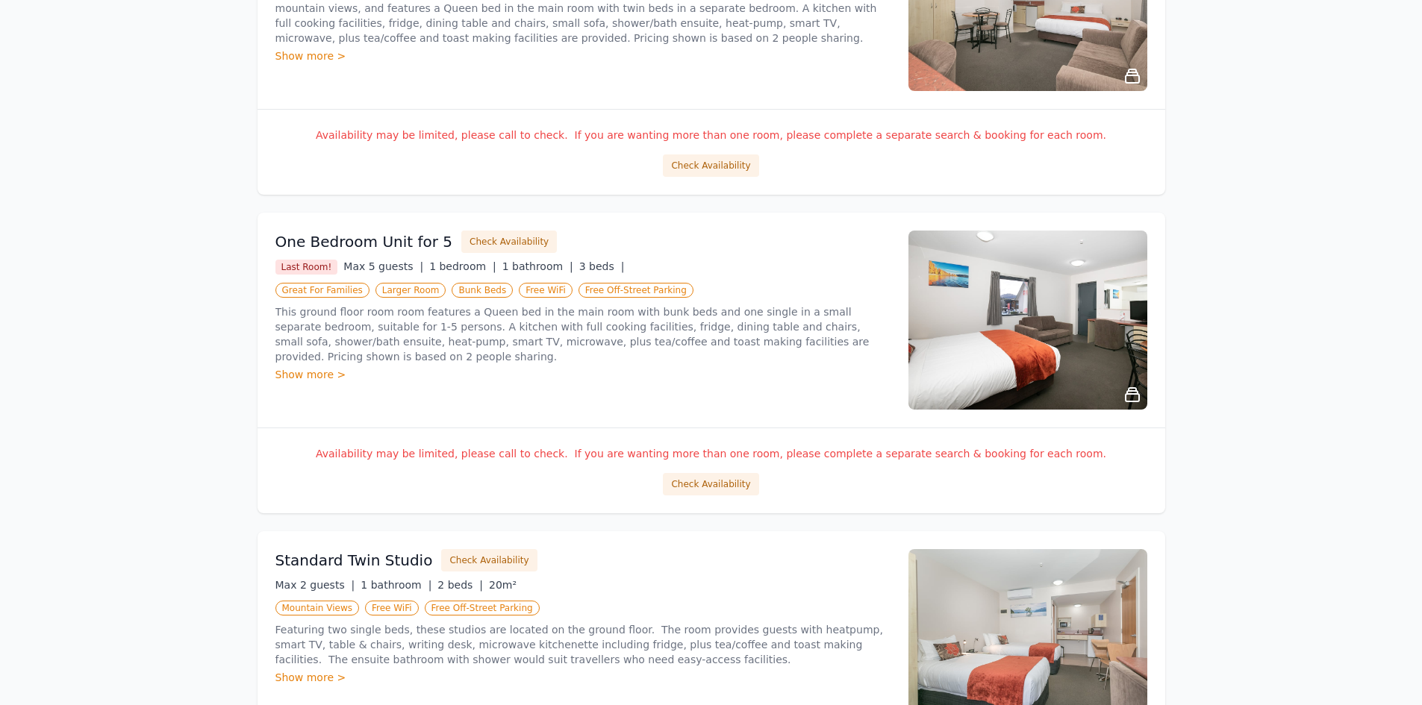
click at [780, 264] on div "Last Room! Max 5 guests | 1 bedroom | 1 bathroom | 3 beds |" at bounding box center [582, 267] width 615 height 16
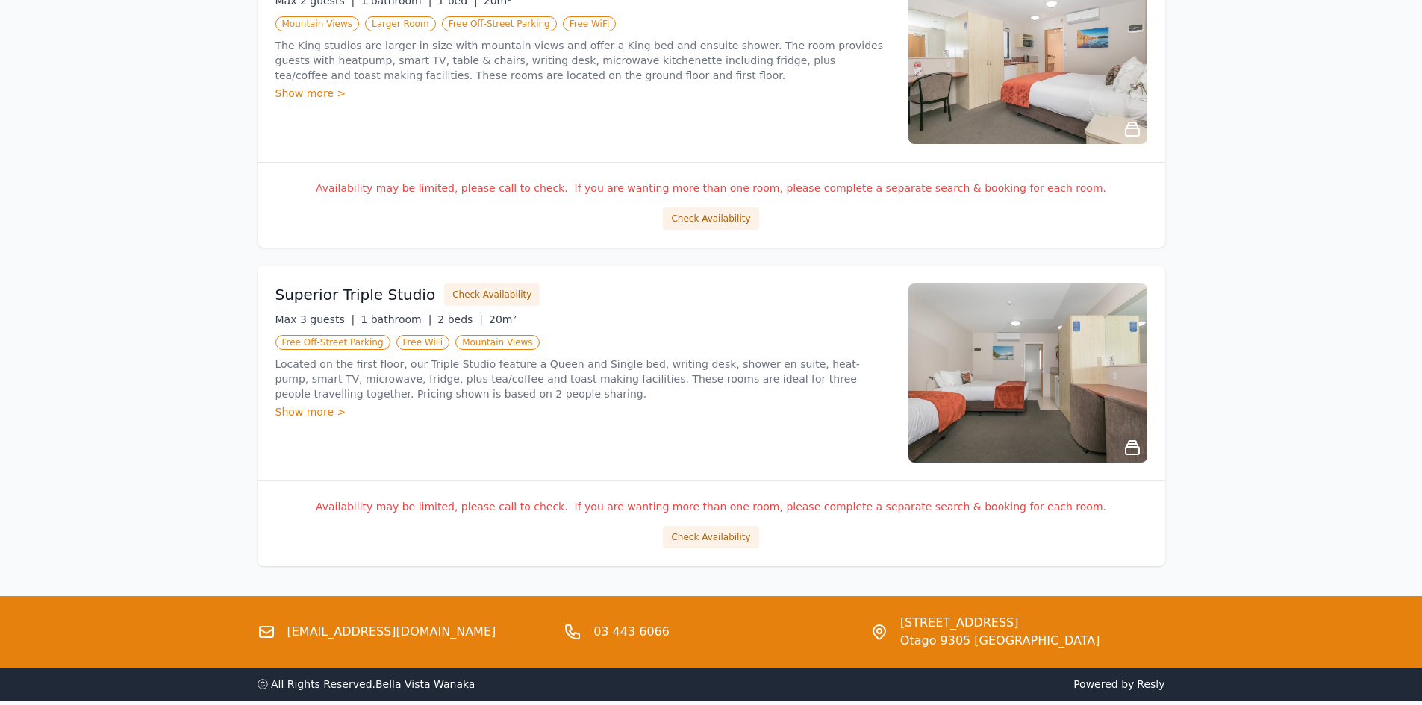
scroll to position [1700, 0]
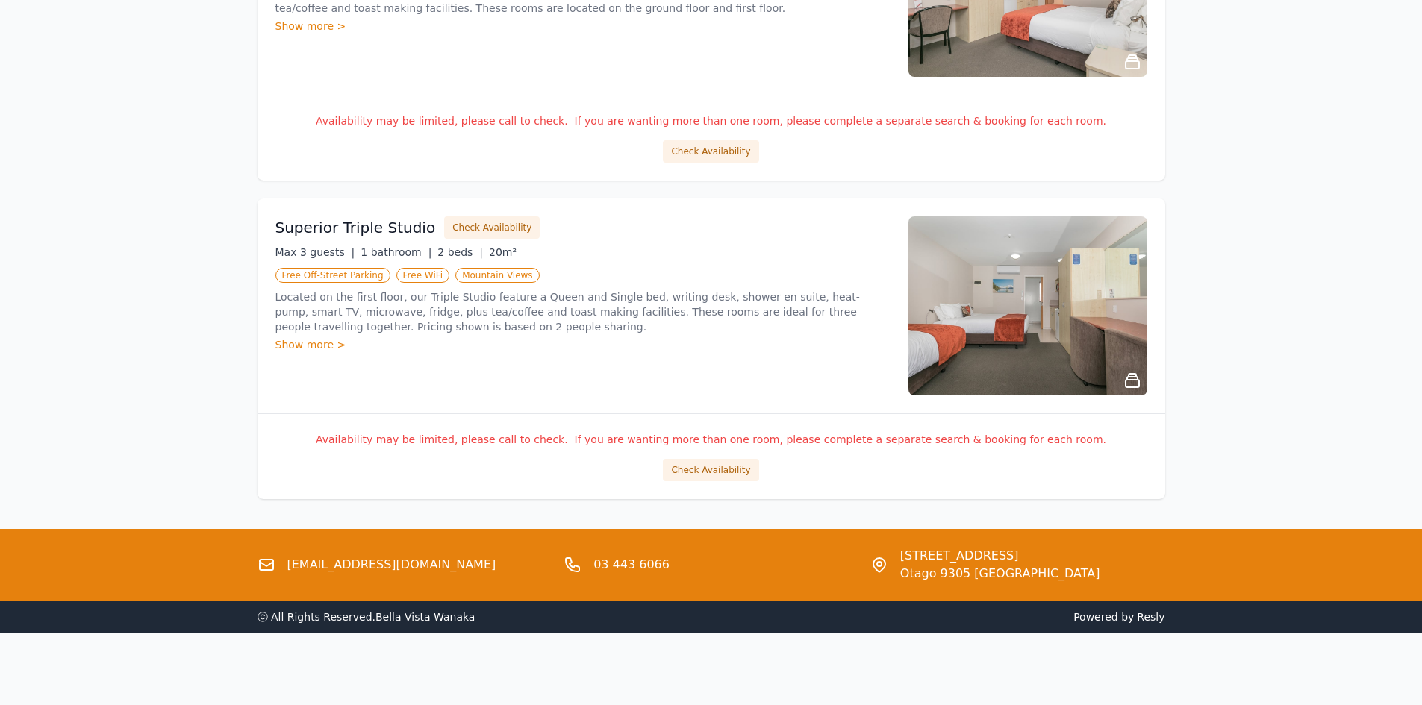
click at [793, 351] on div "Show more >" at bounding box center [582, 344] width 615 height 15
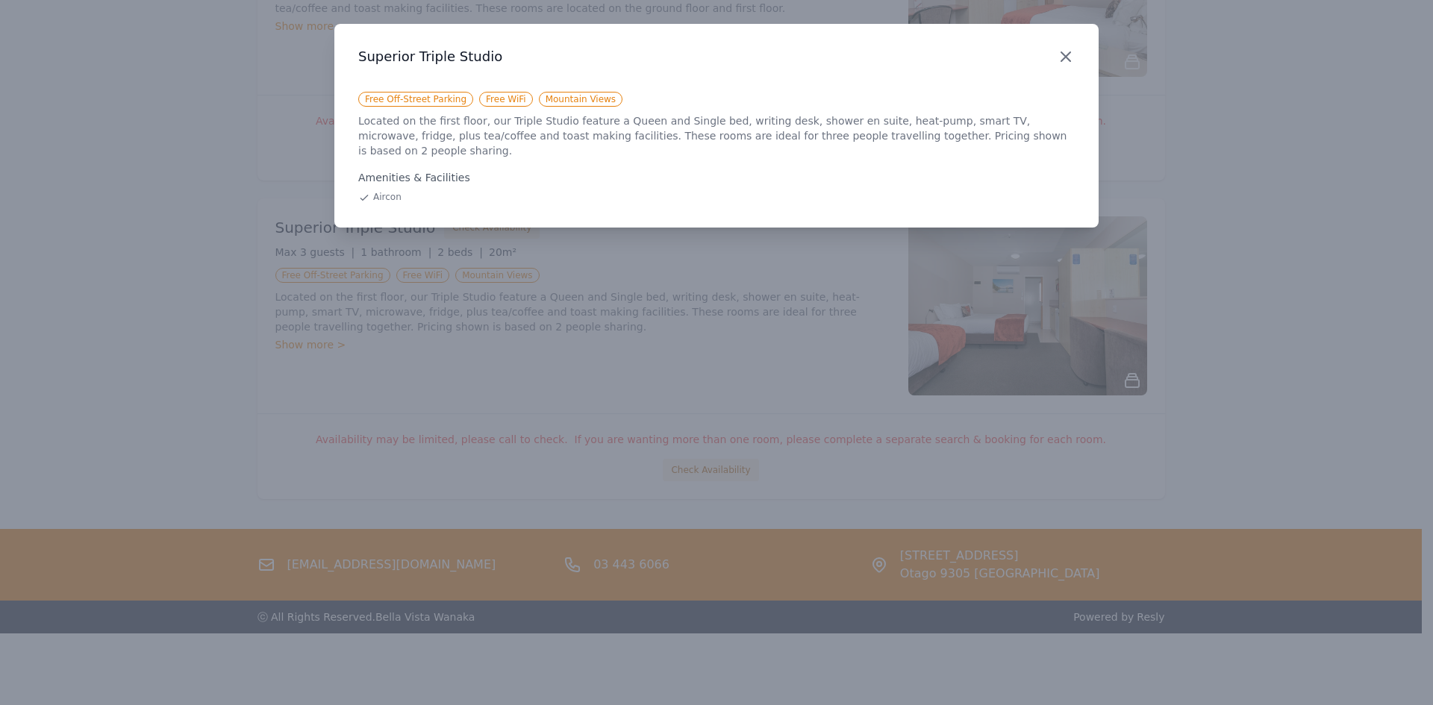
click at [1062, 60] on icon "button" at bounding box center [1065, 56] width 9 height 9
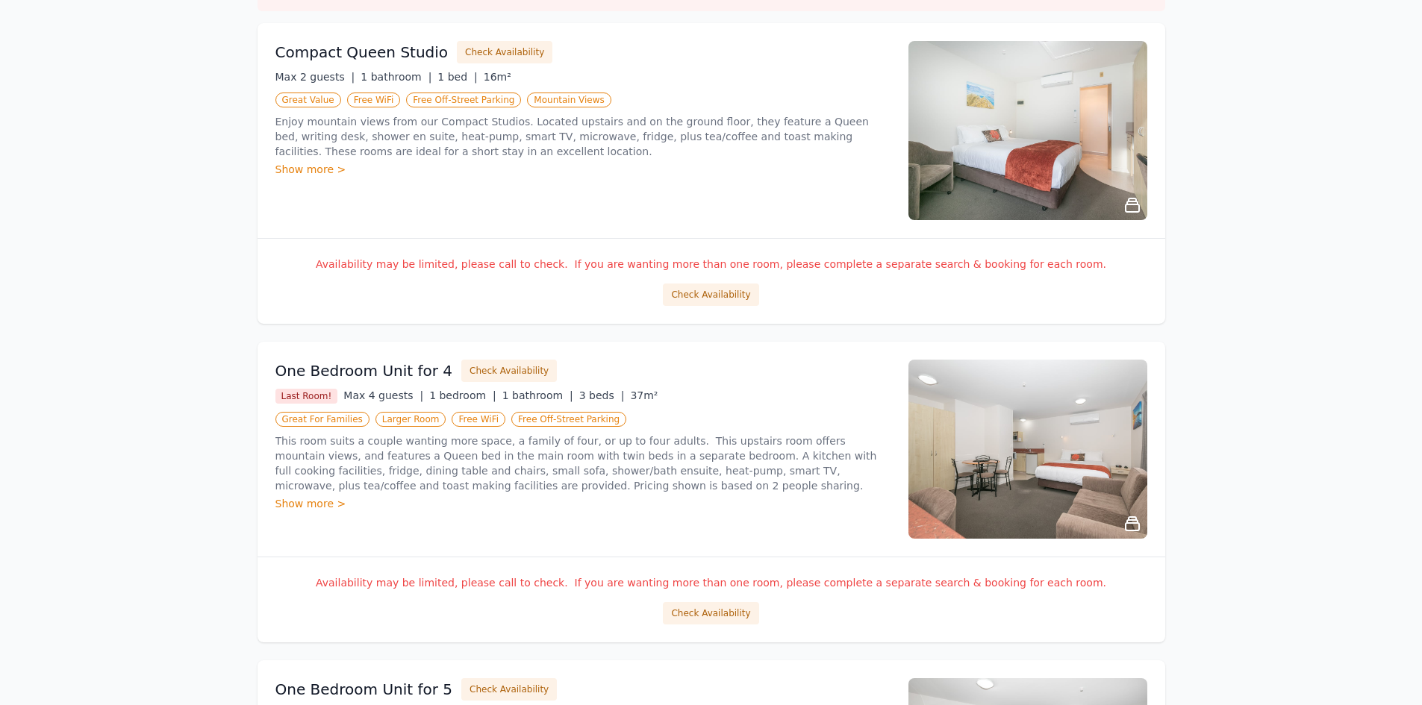
scroll to position [0, 0]
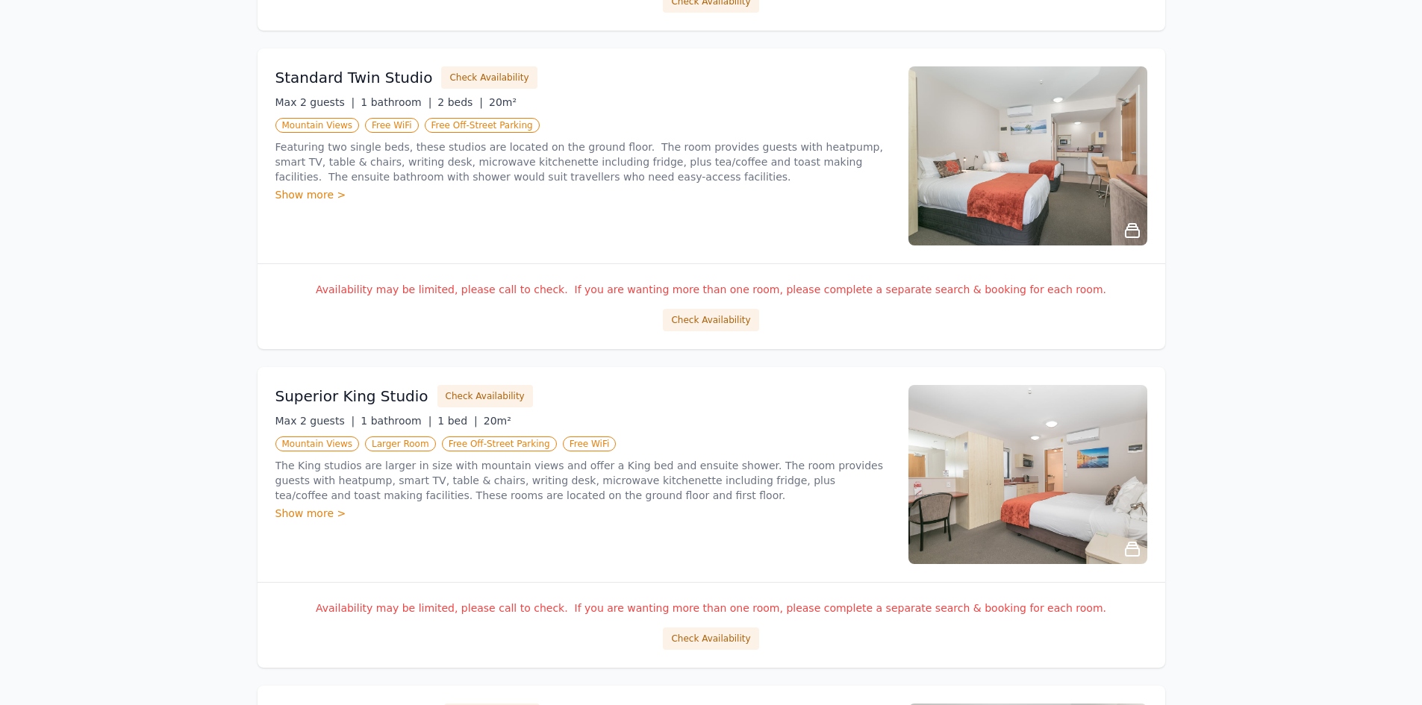
scroll to position [1344, 0]
